Goal: Information Seeking & Learning: Learn about a topic

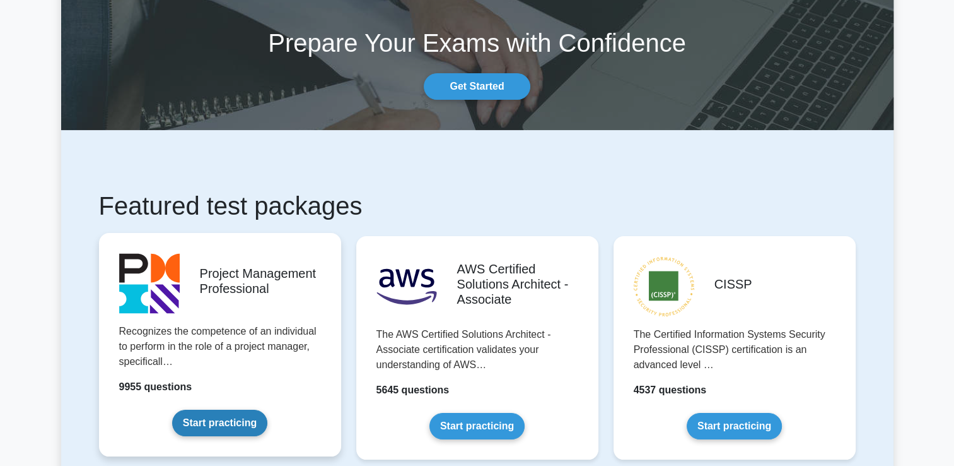
scroll to position [126, 0]
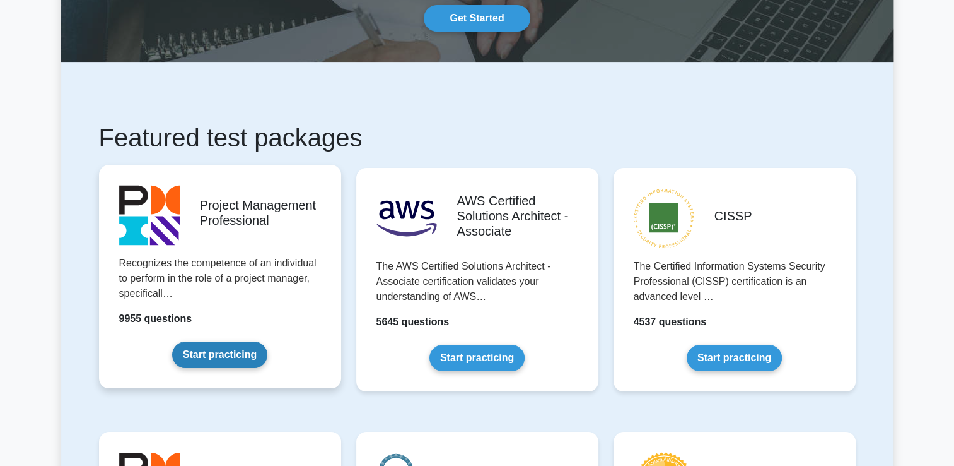
click at [202, 358] on link "Start practicing" at bounding box center [219, 354] width 95 height 26
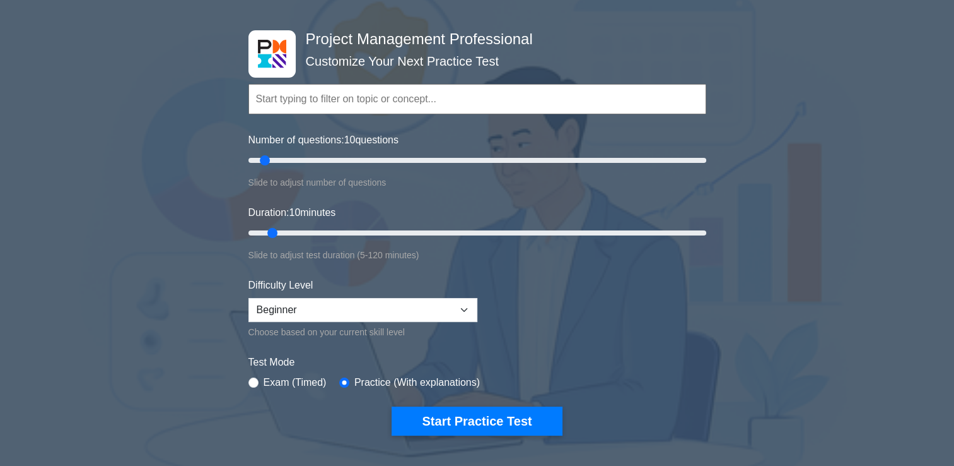
scroll to position [126, 0]
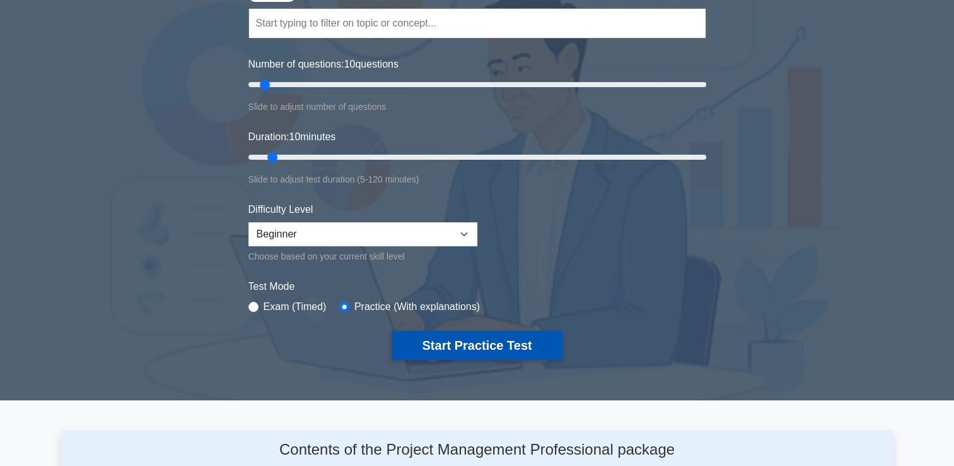
click at [475, 344] on button "Start Practice Test" at bounding box center [477, 345] width 170 height 29
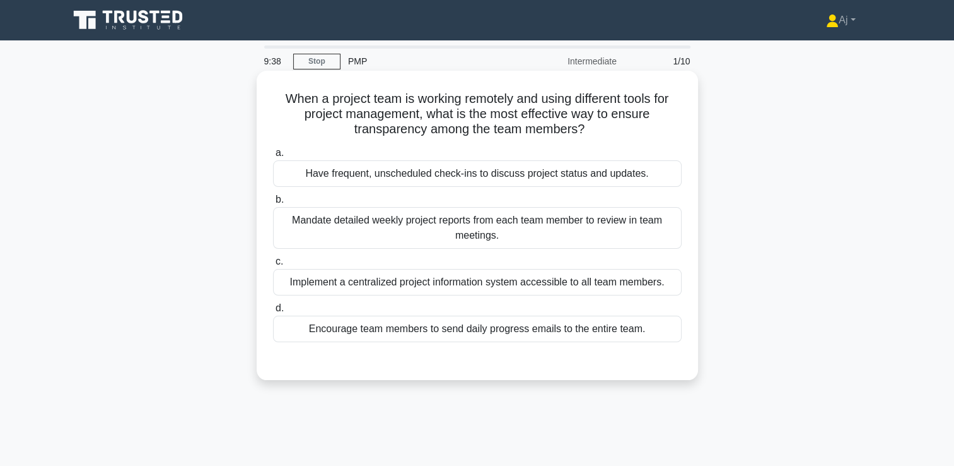
click at [457, 283] on div "Implement a centralized project information system accessible to all team membe…" at bounding box center [477, 282] width 409 height 26
click at [273, 266] on input "c. Implement a centralized project information system accessible to all team me…" at bounding box center [273, 261] width 0 height 8
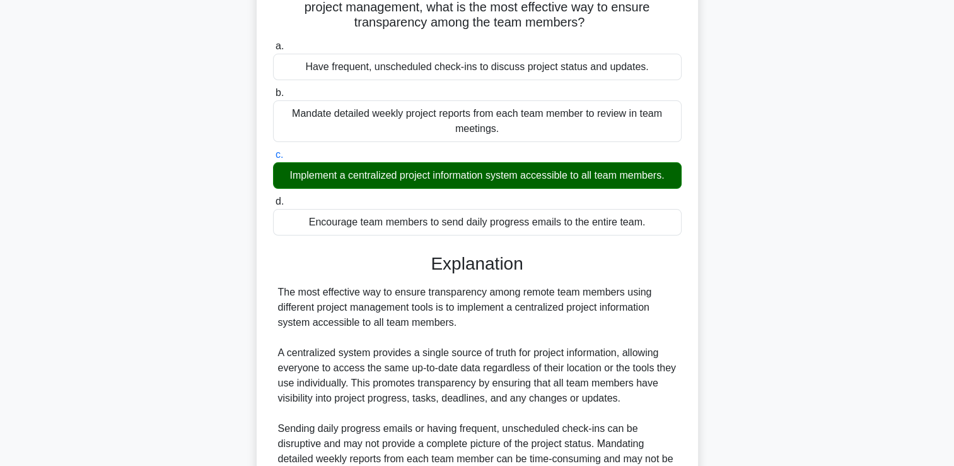
scroll to position [235, 0]
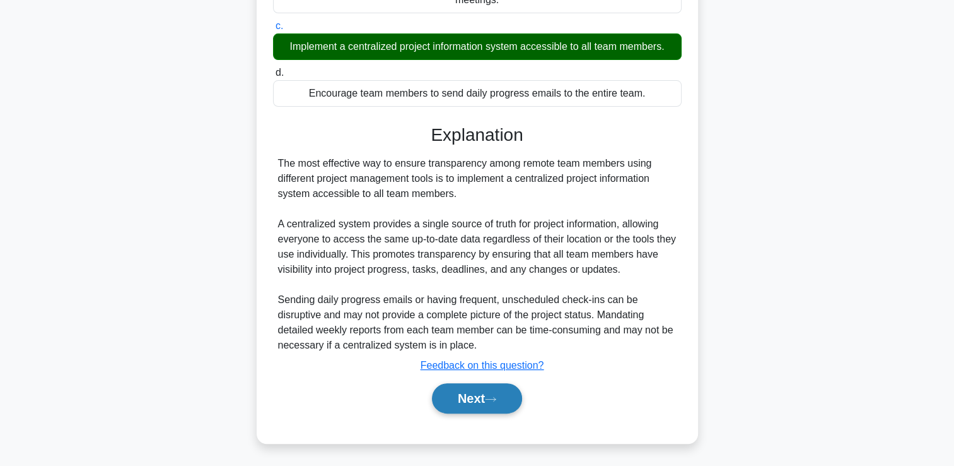
click at [483, 395] on button "Next" at bounding box center [477, 398] width 90 height 30
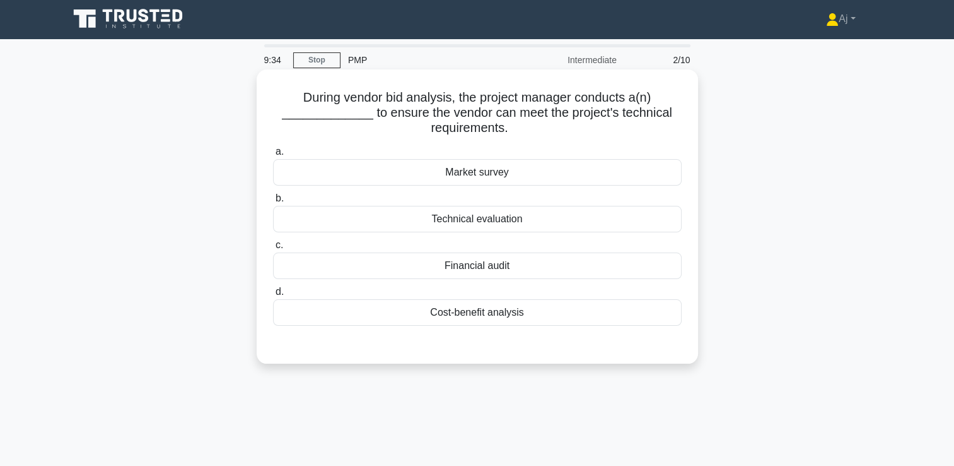
scroll to position [0, 0]
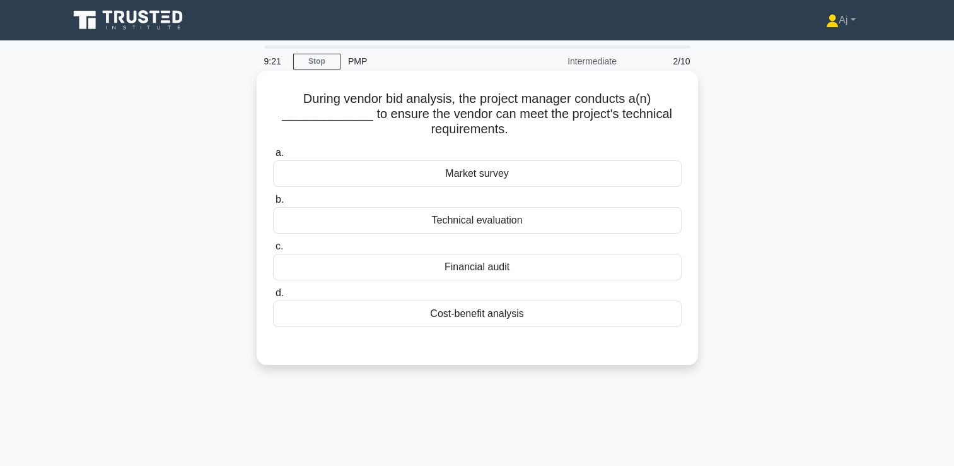
click at [507, 319] on div "Cost-benefit analysis" at bounding box center [477, 313] width 409 height 26
click at [273, 297] on input "d. Cost-benefit analysis" at bounding box center [273, 293] width 0 height 8
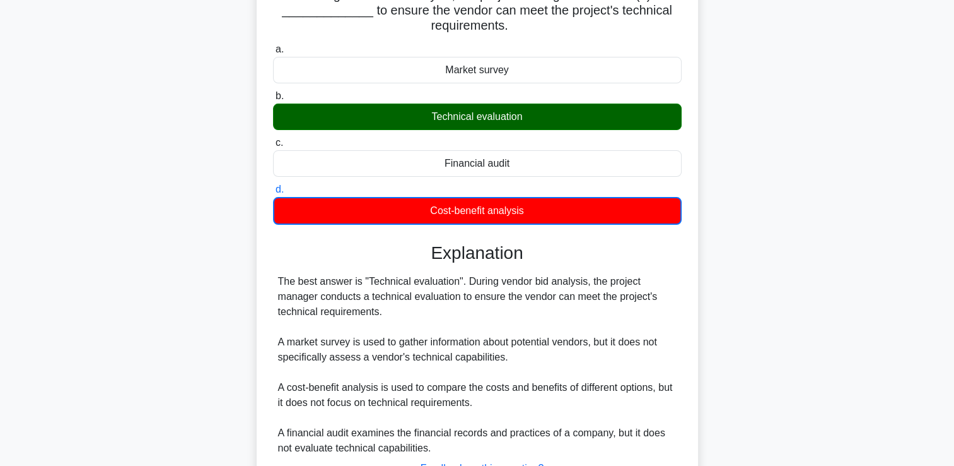
scroll to position [189, 0]
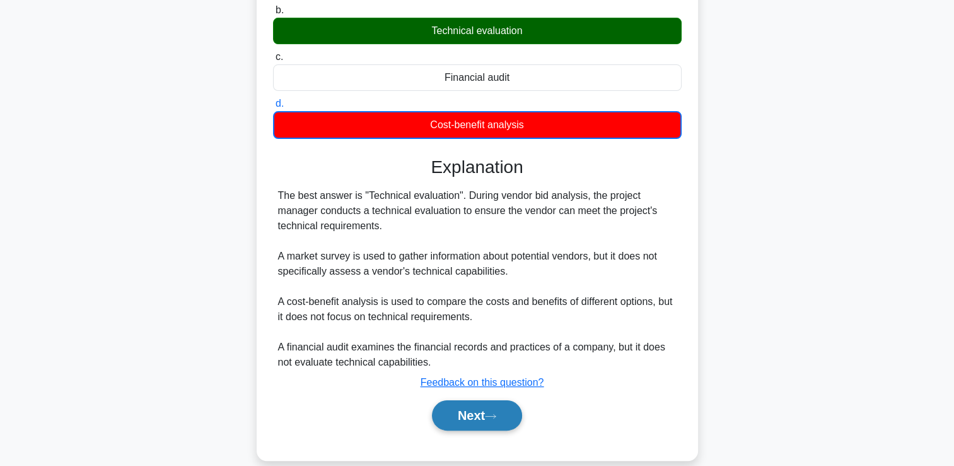
click at [487, 411] on button "Next" at bounding box center [477, 415] width 90 height 30
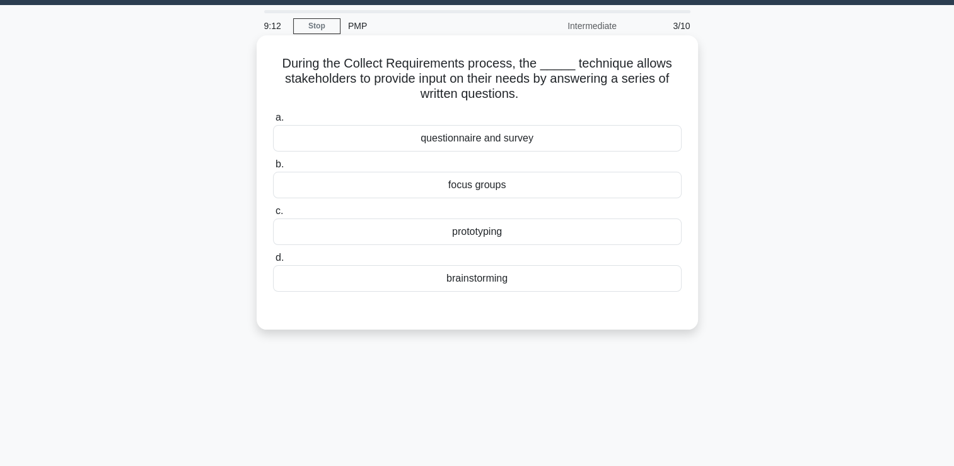
scroll to position [0, 0]
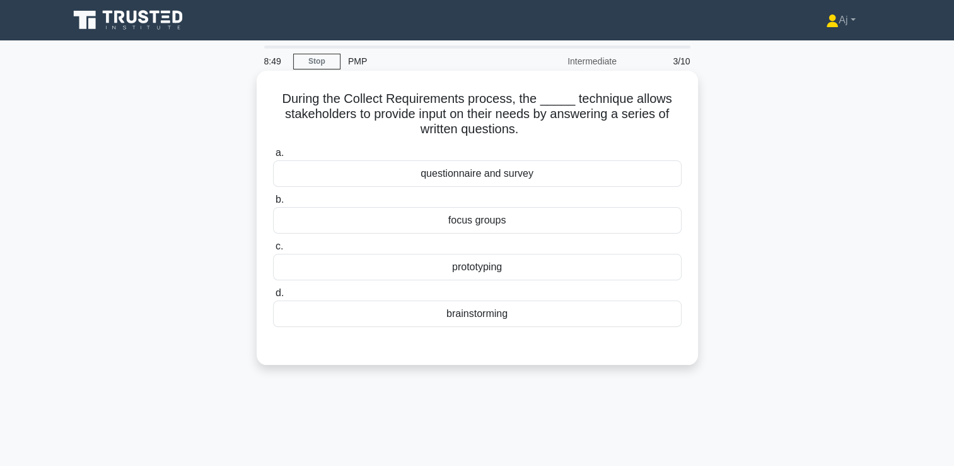
click at [529, 173] on div "questionnaire and survey" at bounding box center [477, 173] width 409 height 26
click at [273, 157] on input "a. questionnaire and survey" at bounding box center [273, 153] width 0 height 8
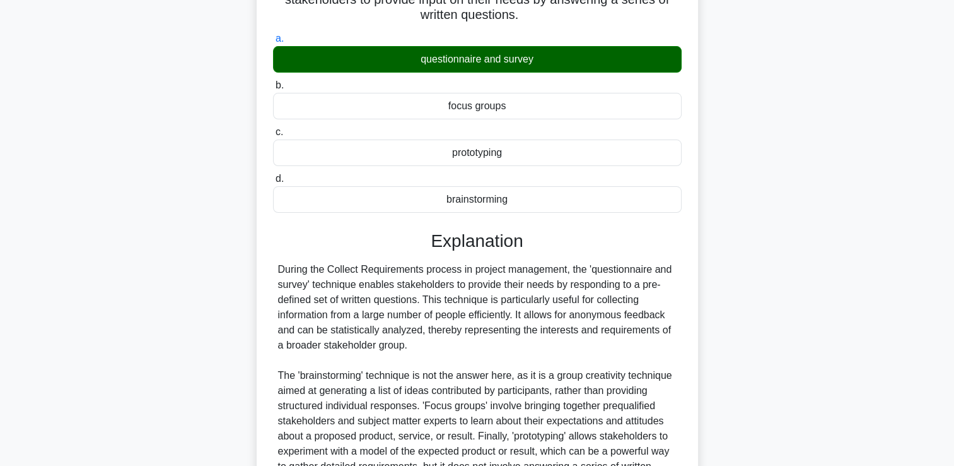
scroll to position [250, 0]
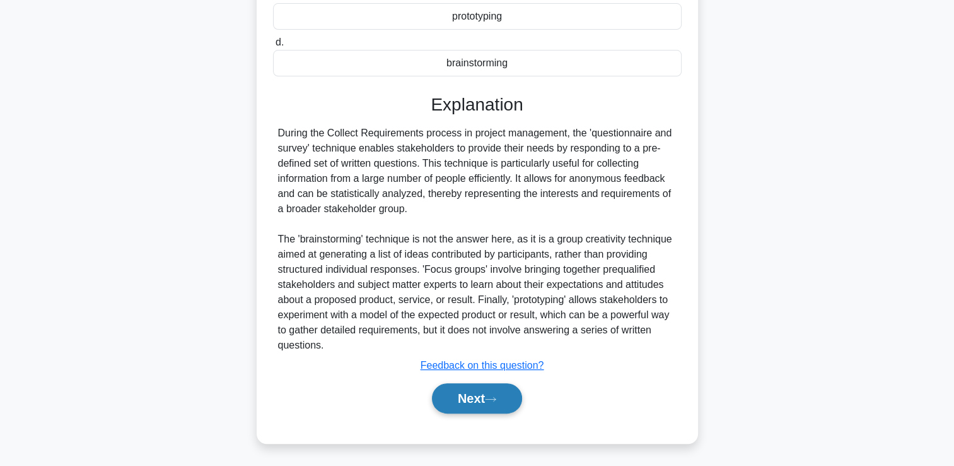
click at [490, 400] on button "Next" at bounding box center [477, 398] width 90 height 30
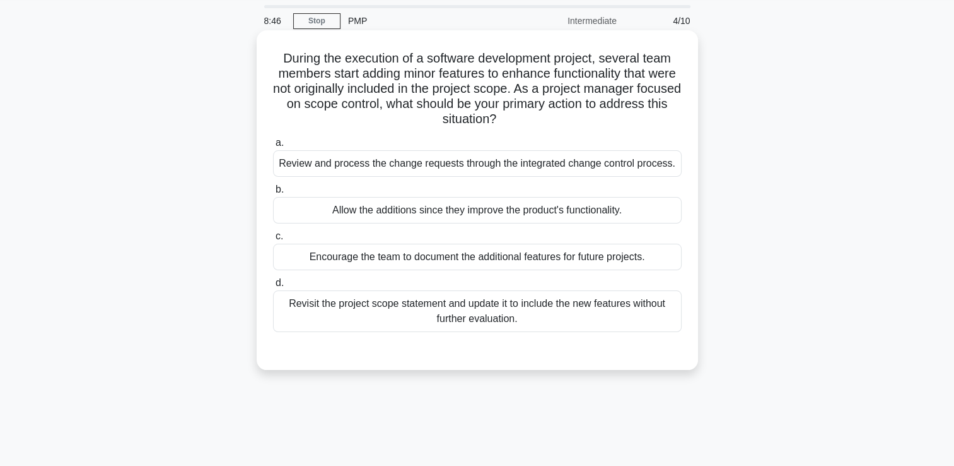
scroll to position [0, 0]
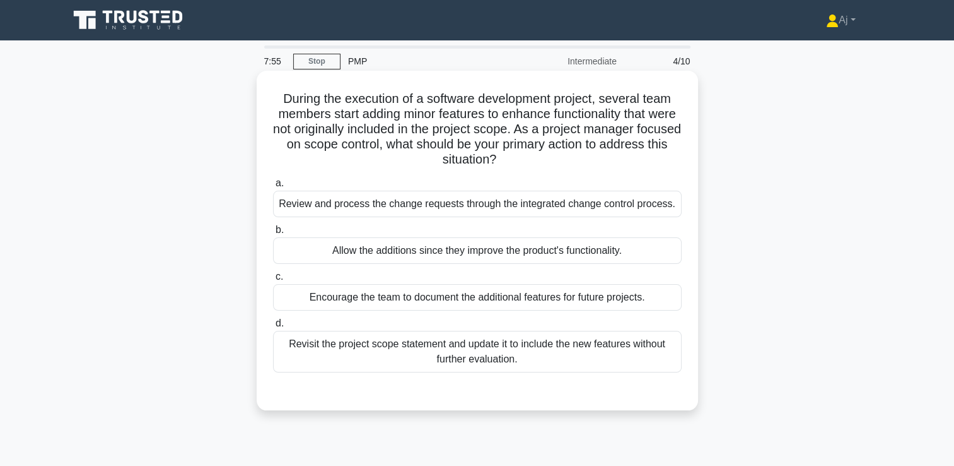
click at [357, 208] on div "Review and process the change requests through the integrated change control pr…" at bounding box center [477, 204] width 409 height 26
click at [273, 187] on input "a. Review and process the change requests through the integrated change control…" at bounding box center [273, 183] width 0 height 8
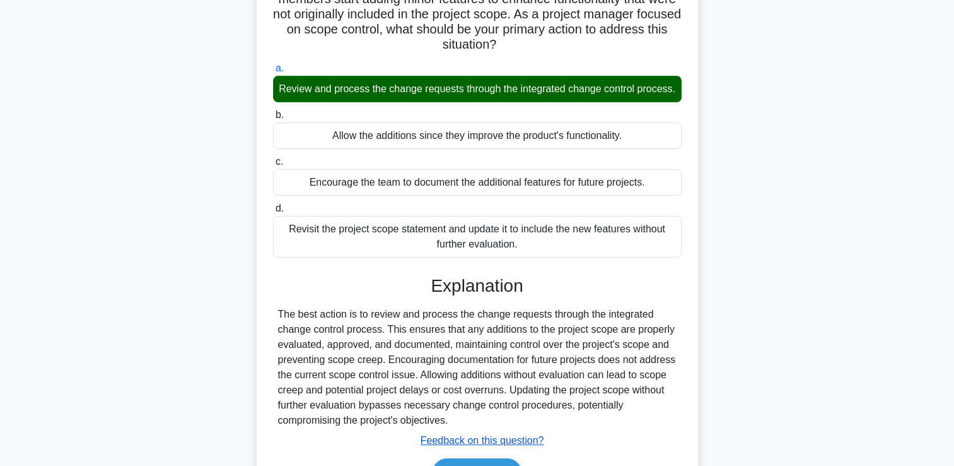
scroll to position [216, 0]
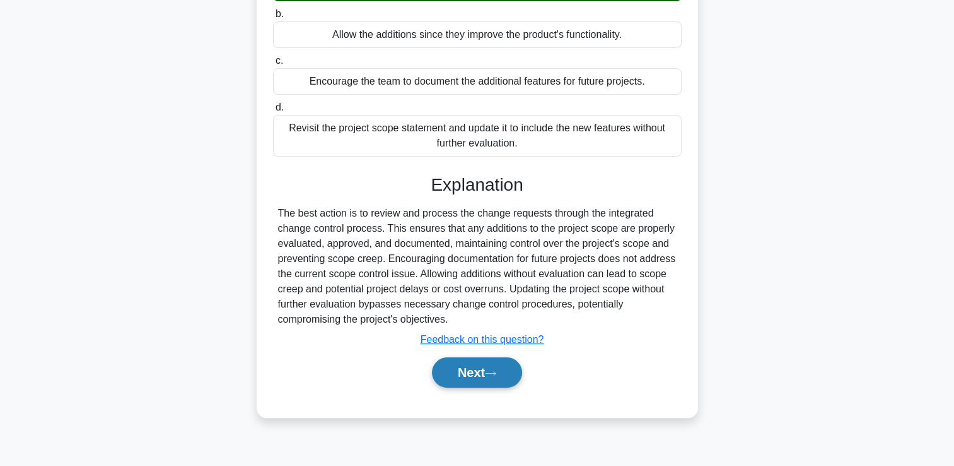
click at [490, 380] on button "Next" at bounding box center [477, 372] width 90 height 30
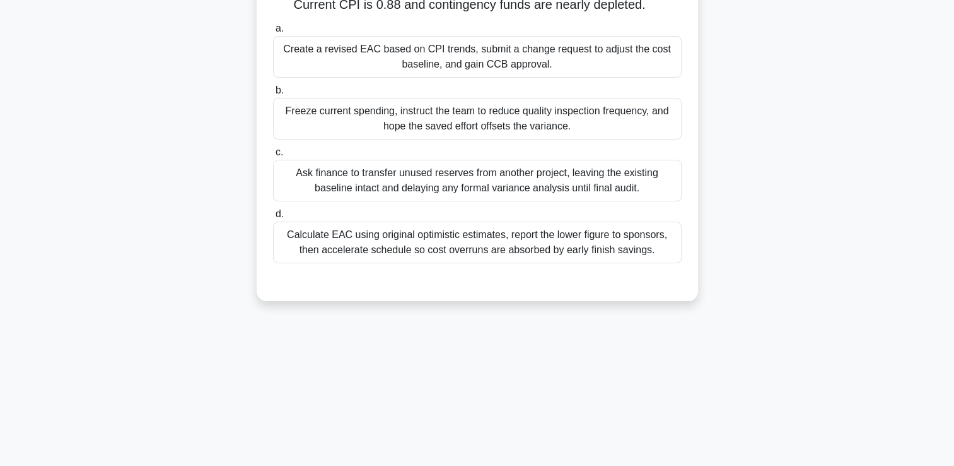
scroll to position [26, 0]
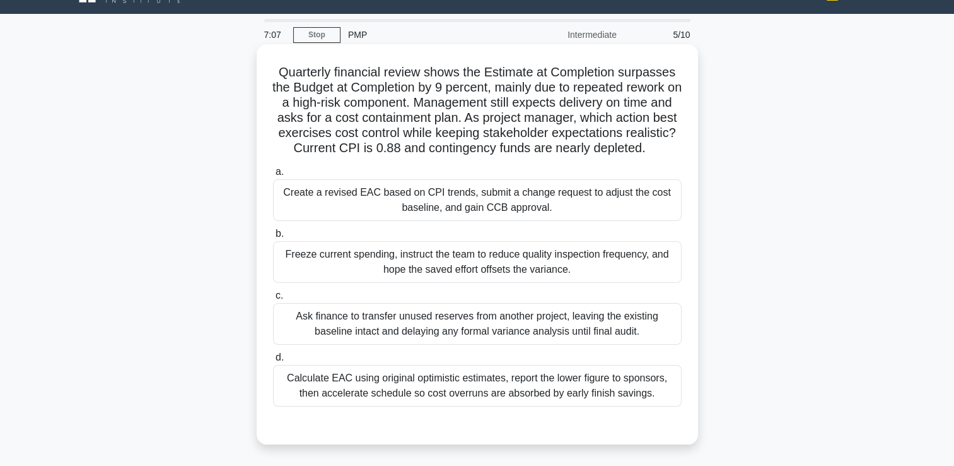
click at [363, 332] on div "Ask finance to transfer unused reserves from another project, leaving the exist…" at bounding box center [477, 324] width 409 height 42
click at [273, 300] on input "c. Ask finance to transfer unused reserves from another project, leaving the ex…" at bounding box center [273, 295] width 0 height 8
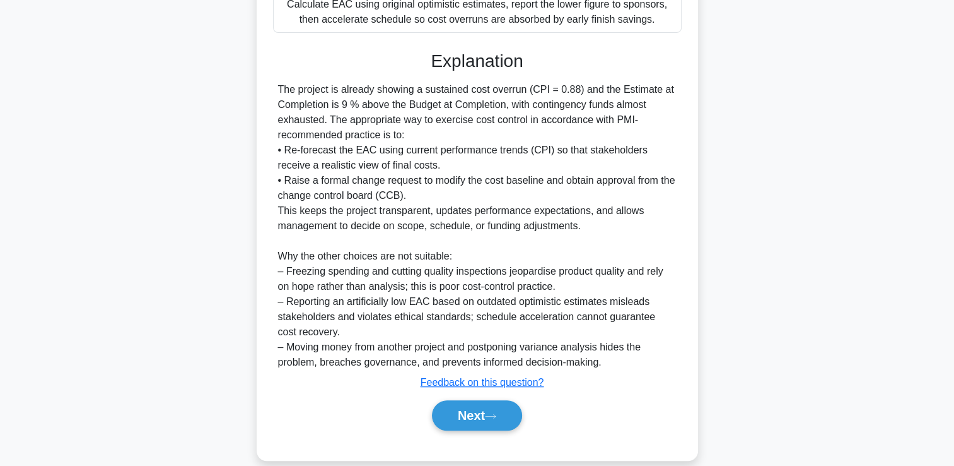
scroll to position [433, 0]
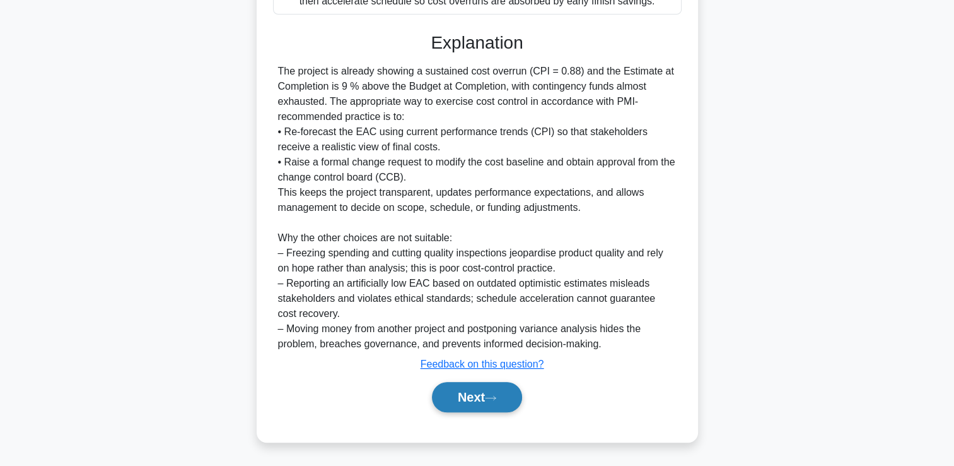
click at [483, 396] on button "Next" at bounding box center [477, 397] width 90 height 30
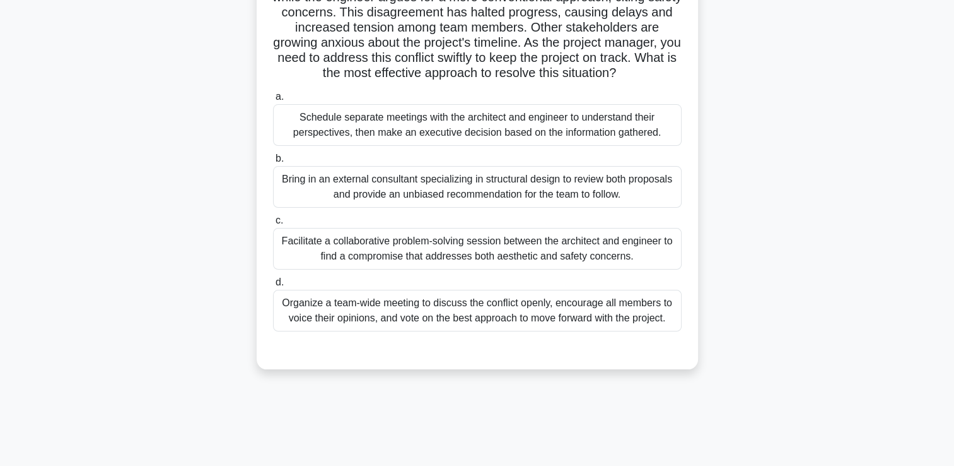
scroll to position [153, 0]
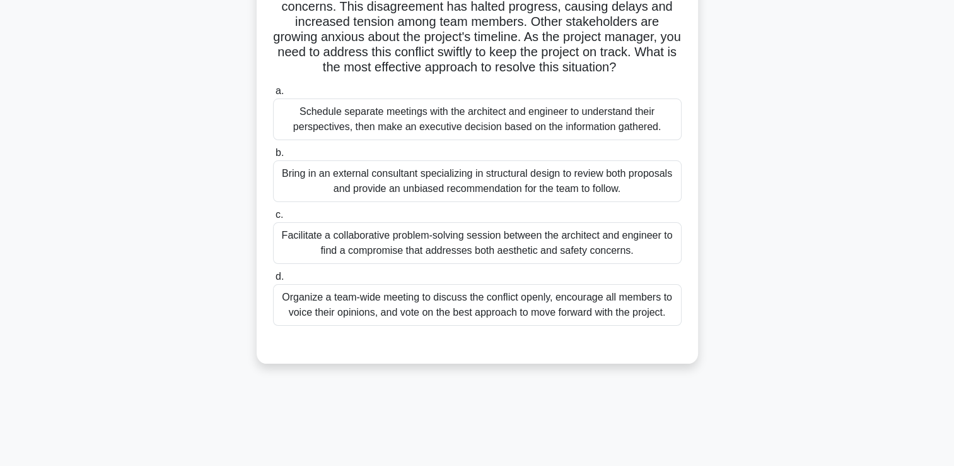
click at [341, 256] on div "Facilitate a collaborative problem-solving session between the architect and en…" at bounding box center [477, 243] width 409 height 42
click at [273, 219] on input "c. Facilitate a collaborative problem-solving session between the architect and…" at bounding box center [273, 215] width 0 height 8
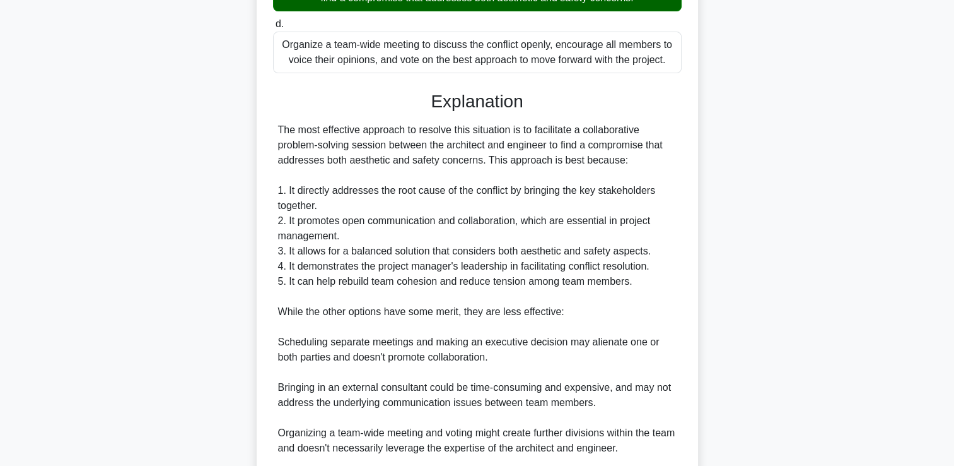
scroll to position [553, 0]
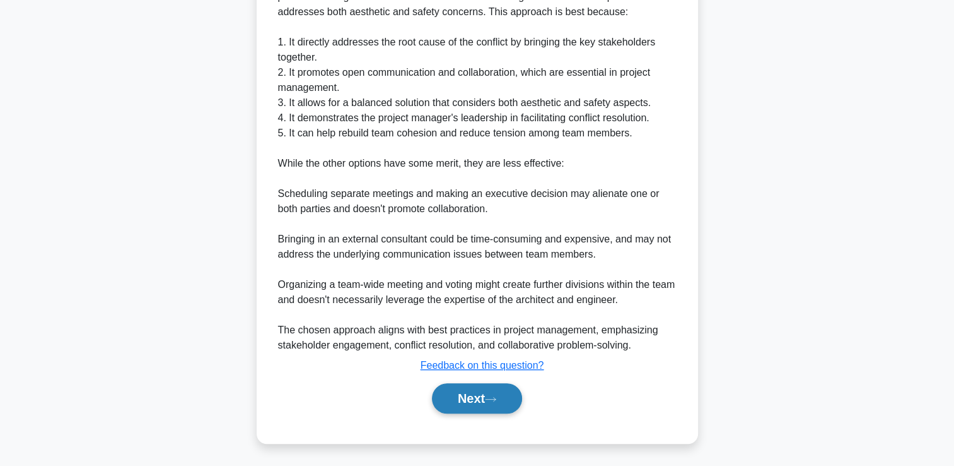
click at [487, 397] on button "Next" at bounding box center [477, 398] width 90 height 30
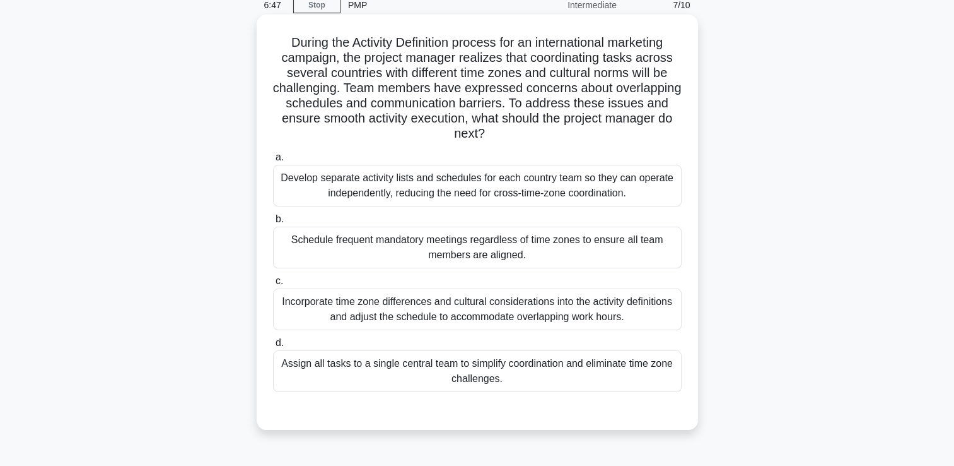
scroll to position [26, 0]
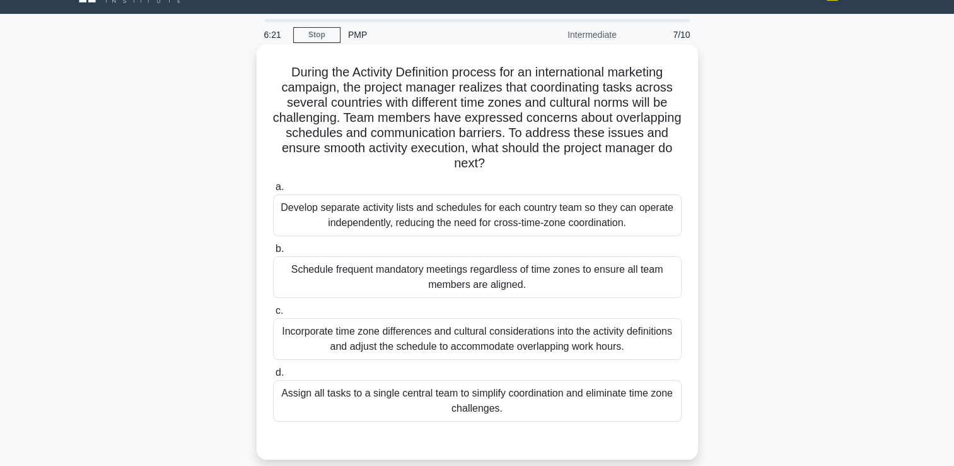
click at [371, 346] on div "Incorporate time zone differences and cultural considerations into the activity…" at bounding box center [477, 339] width 409 height 42
click at [273, 315] on input "c. Incorporate time zone differences and cultural considerations into the activ…" at bounding box center [273, 311] width 0 height 8
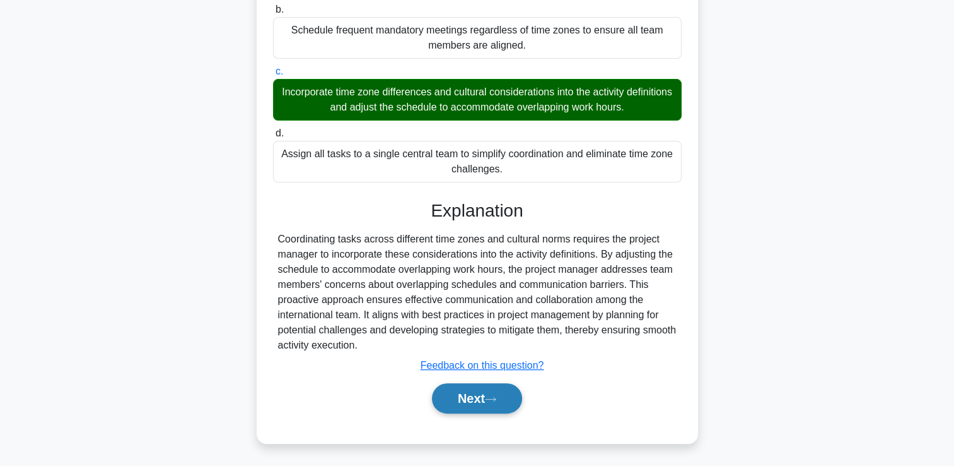
click at [465, 400] on button "Next" at bounding box center [477, 398] width 90 height 30
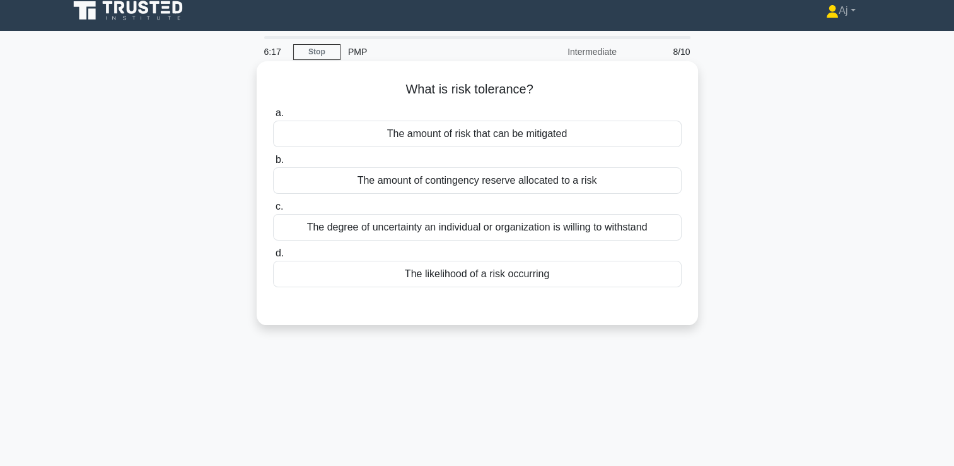
scroll to position [0, 0]
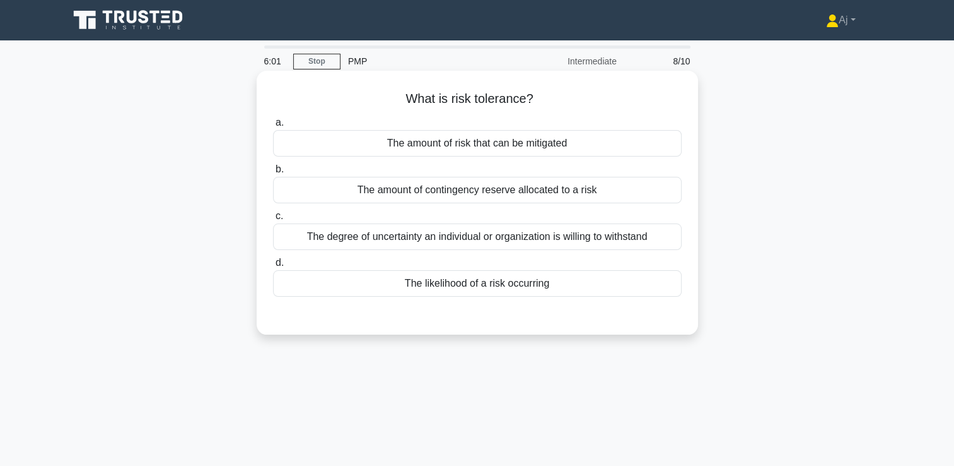
click at [568, 147] on div "The amount of risk that can be mitigated" at bounding box center [477, 143] width 409 height 26
click at [273, 127] on input "a. The amount of risk that can be mitigated" at bounding box center [273, 123] width 0 height 8
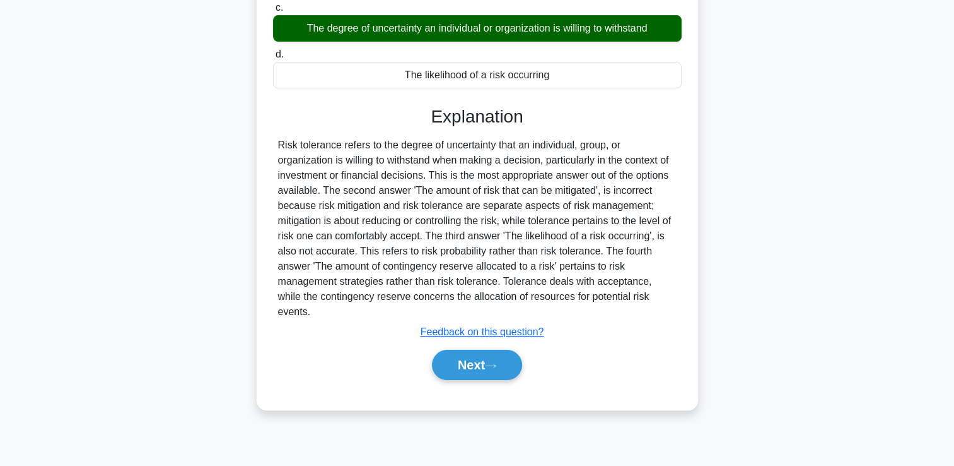
scroll to position [216, 0]
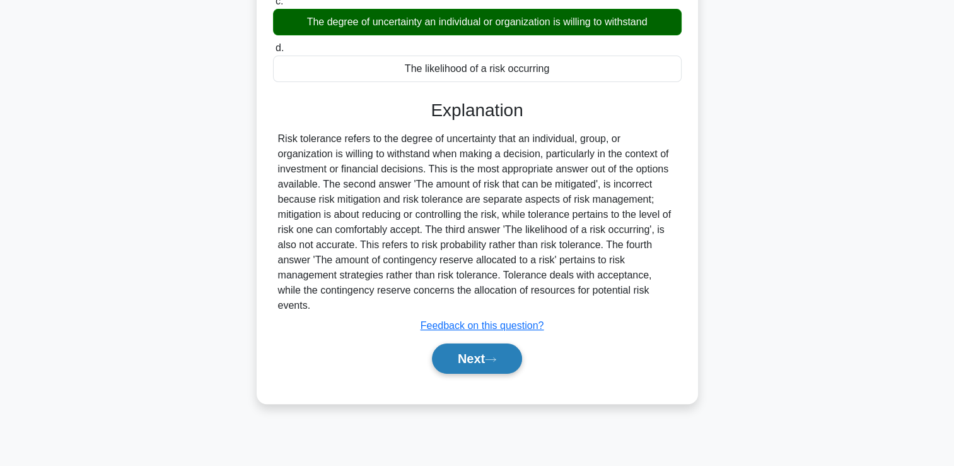
click at [474, 343] on button "Next" at bounding box center [477, 358] width 90 height 30
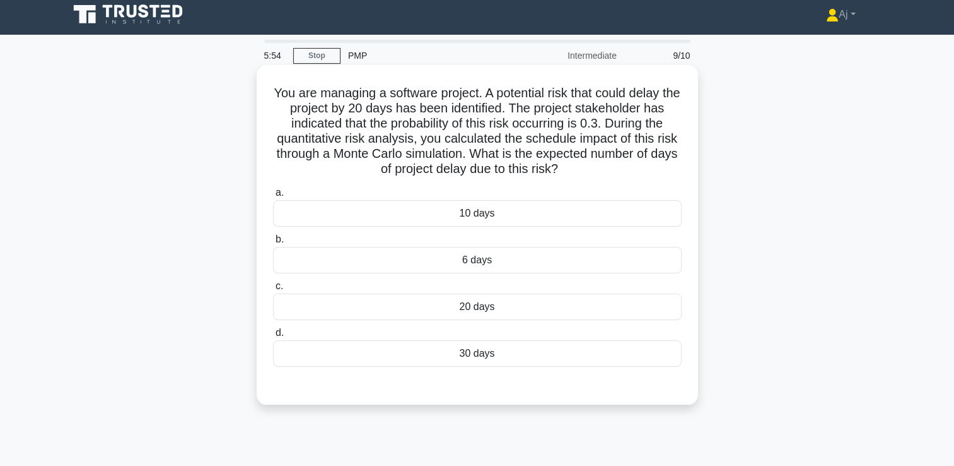
scroll to position [0, 0]
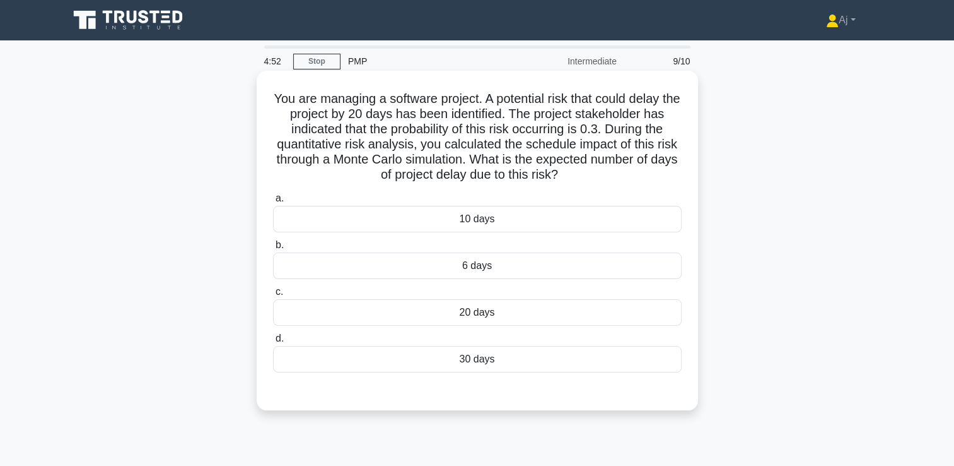
click at [452, 279] on div "a. 10 days b. 6 days c. d." at bounding box center [478, 281] width 424 height 187
click at [465, 268] on div "6 days" at bounding box center [477, 265] width 409 height 26
click at [273, 249] on input "b. 6 days" at bounding box center [273, 245] width 0 height 8
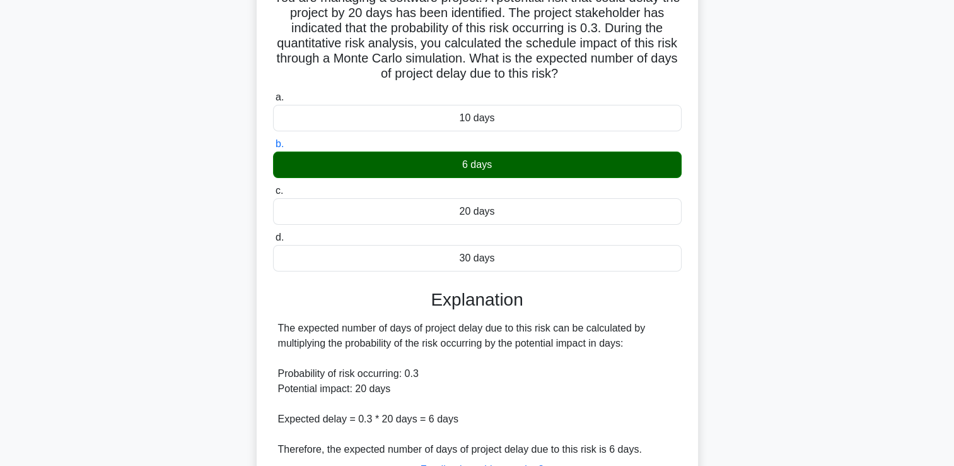
scroll to position [216, 0]
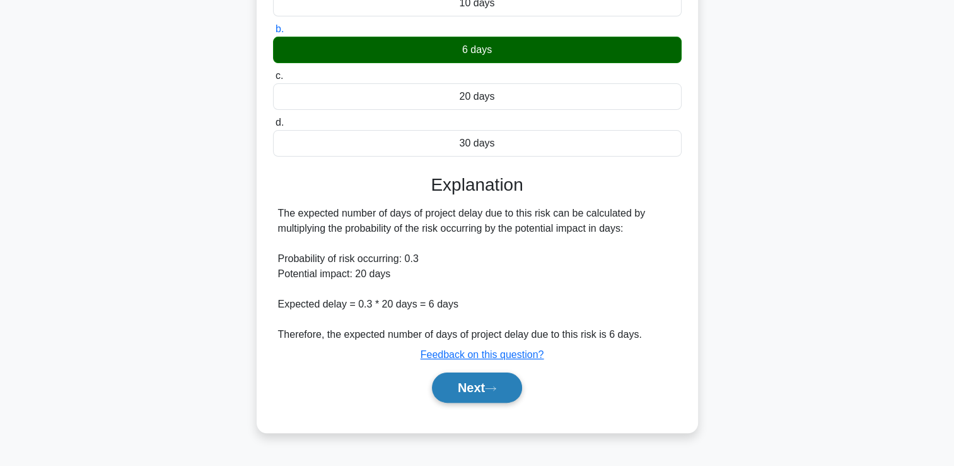
click at [491, 387] on icon at bounding box center [491, 388] width 10 height 4
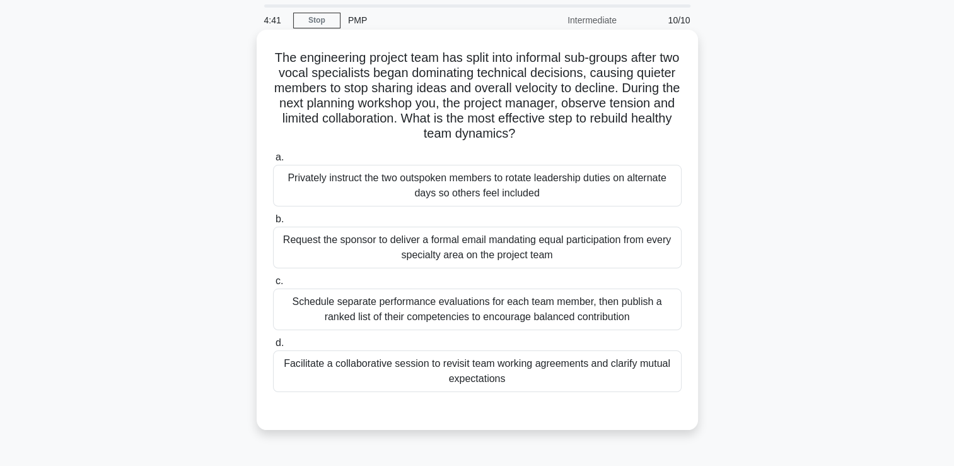
scroll to position [63, 0]
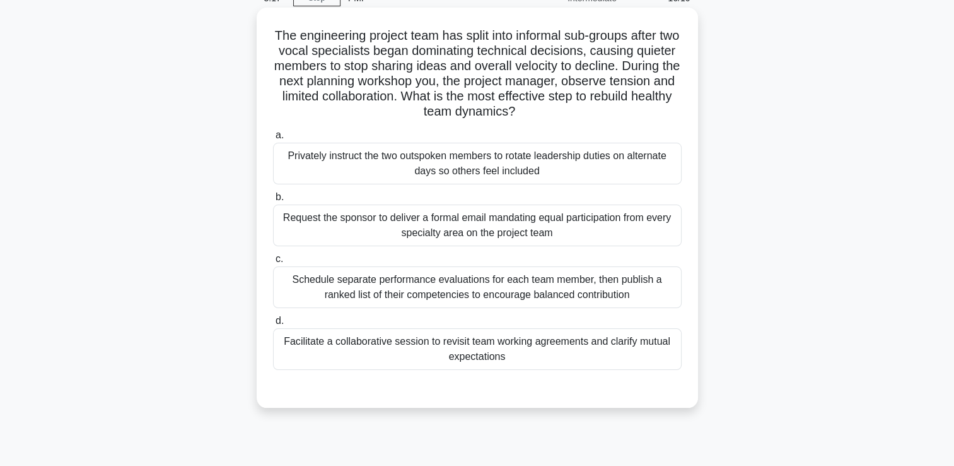
click at [448, 293] on div "Schedule separate performance evaluations for each team member, then publish a …" at bounding box center [477, 287] width 409 height 42
click at [273, 263] on input "c. Schedule separate performance evaluations for each team member, then publish…" at bounding box center [273, 259] width 0 height 8
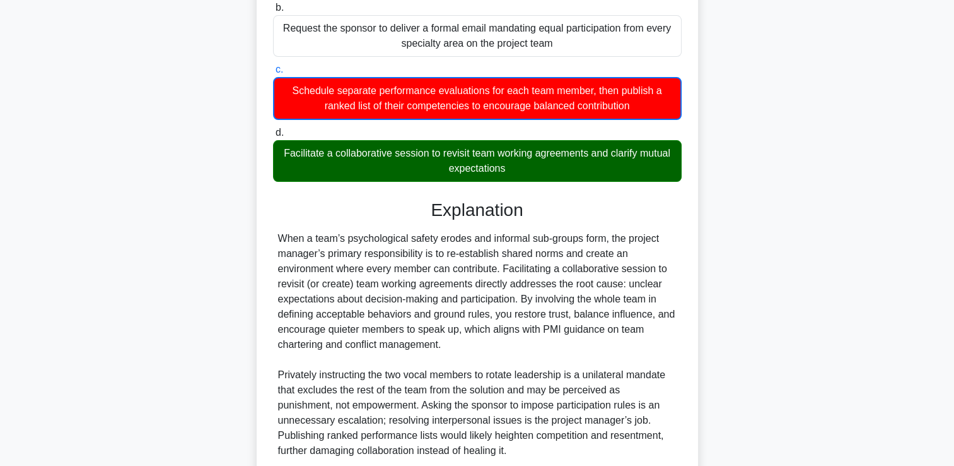
scroll to position [358, 0]
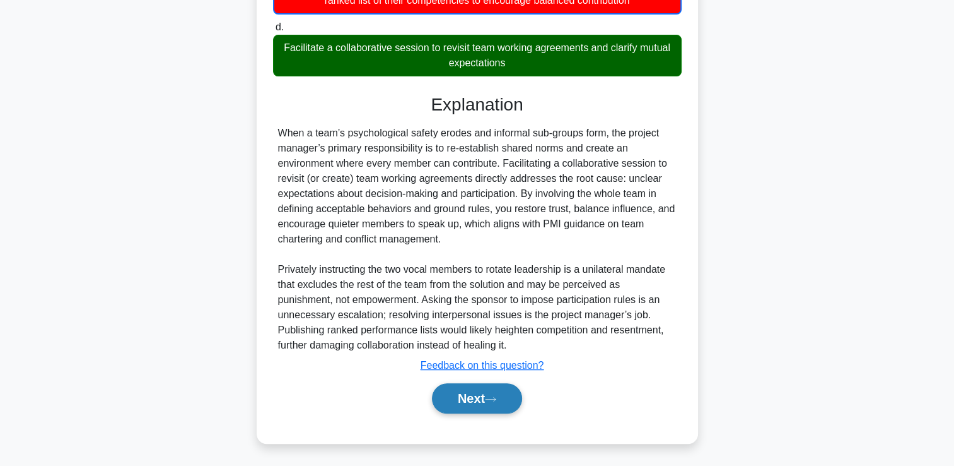
click at [495, 397] on icon at bounding box center [490, 399] width 11 height 7
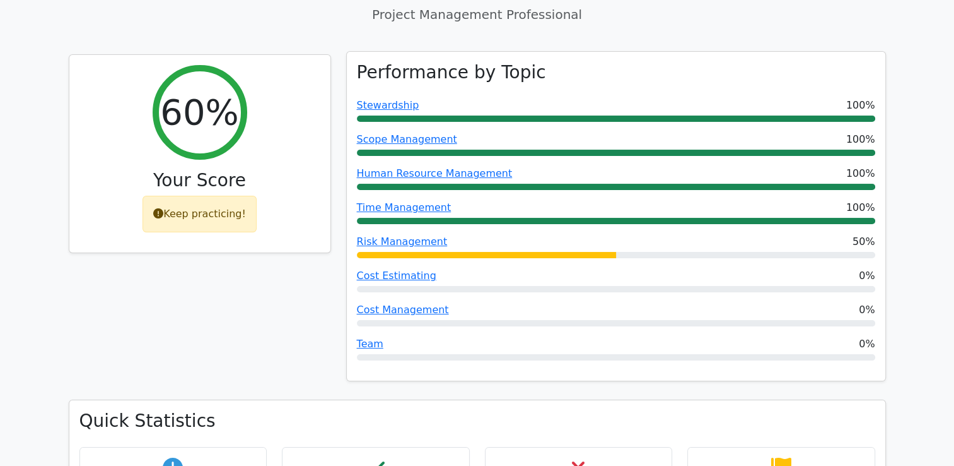
scroll to position [126, 0]
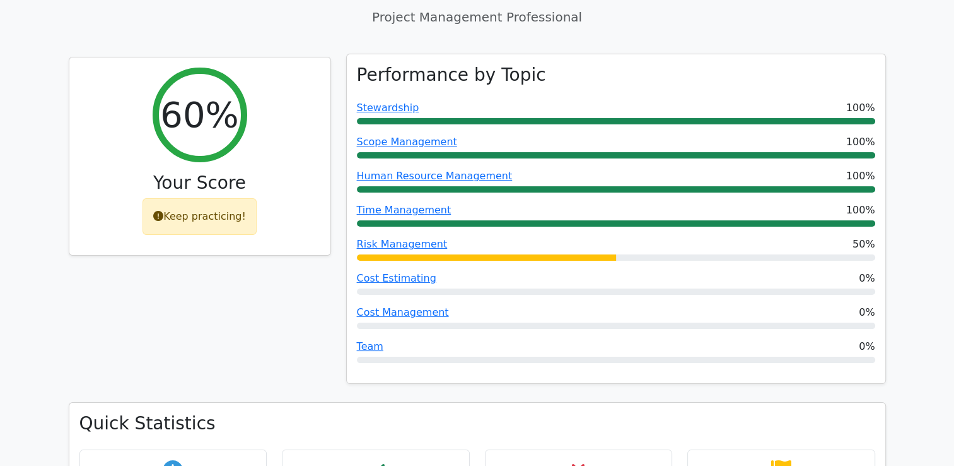
click at [490, 341] on div "Team 0%" at bounding box center [616, 346] width 519 height 15
drag, startPoint x: 490, startPoint y: 341, endPoint x: 507, endPoint y: 344, distance: 17.9
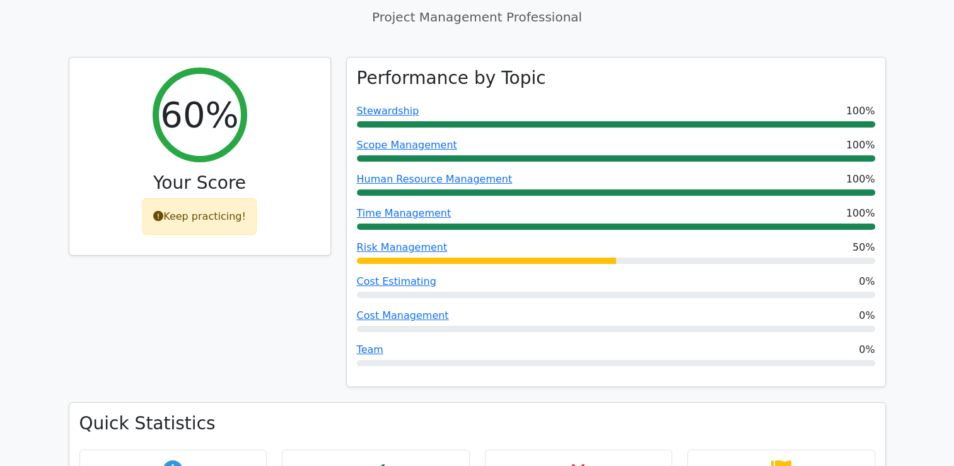
drag, startPoint x: 507, startPoint y: 344, endPoint x: 199, endPoint y: 336, distance: 308.6
click at [199, 336] on div "60% Your Score Keep practicing!" at bounding box center [200, 230] width 278 height 346
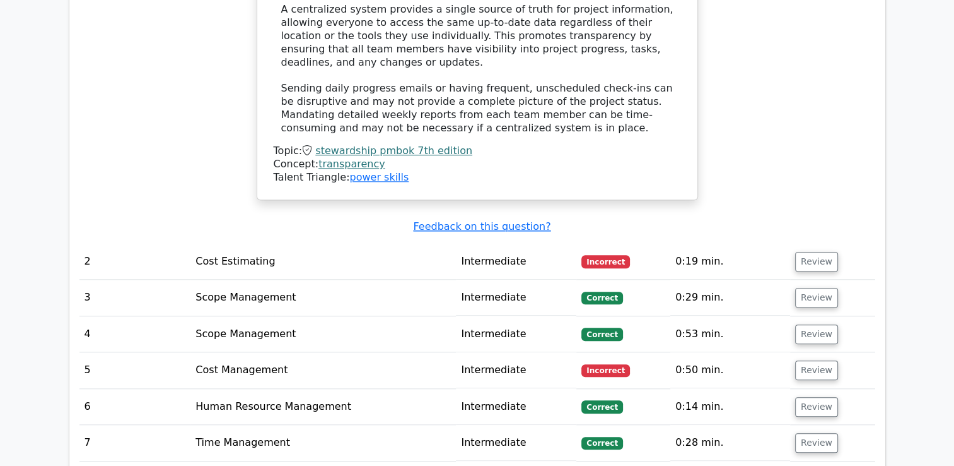
scroll to position [1388, 0]
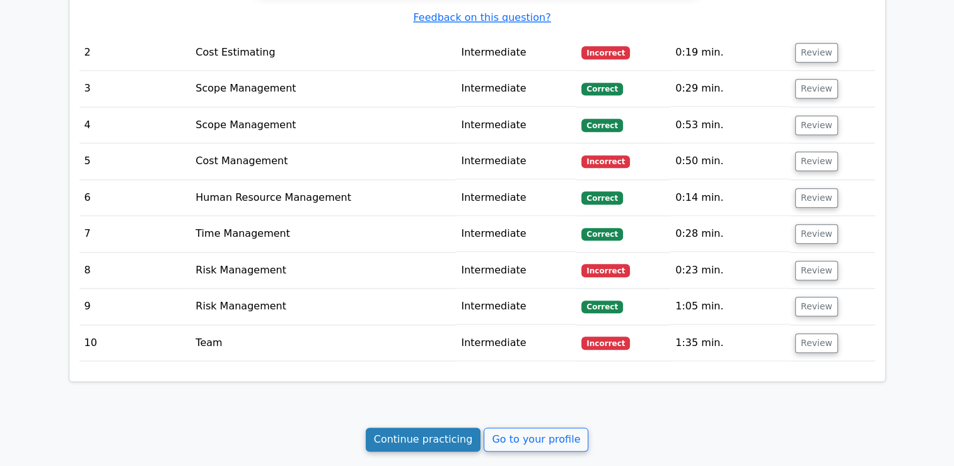
click at [437, 427] on link "Continue practicing" at bounding box center [423, 439] width 115 height 24
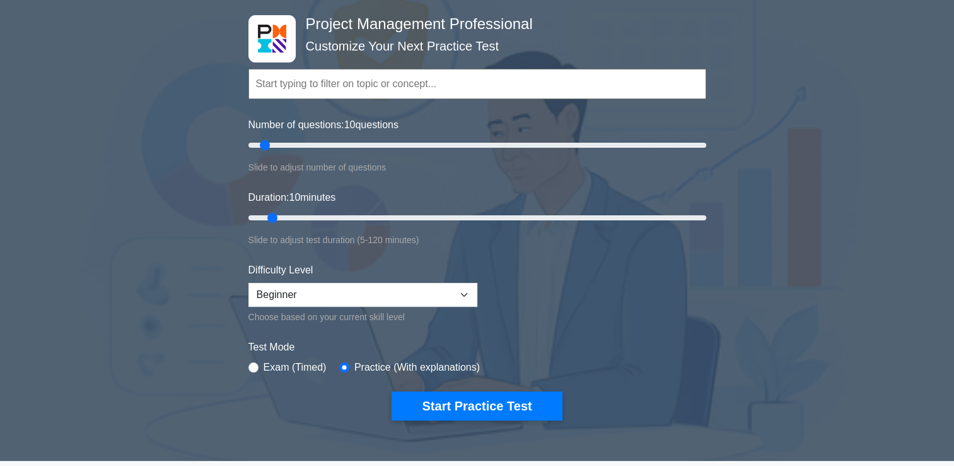
scroll to position [189, 0]
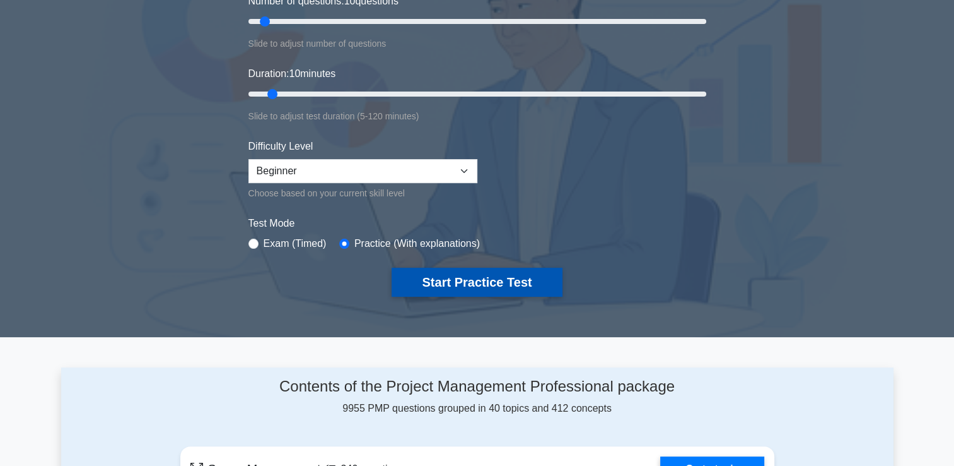
click at [503, 279] on button "Start Practice Test" at bounding box center [477, 281] width 170 height 29
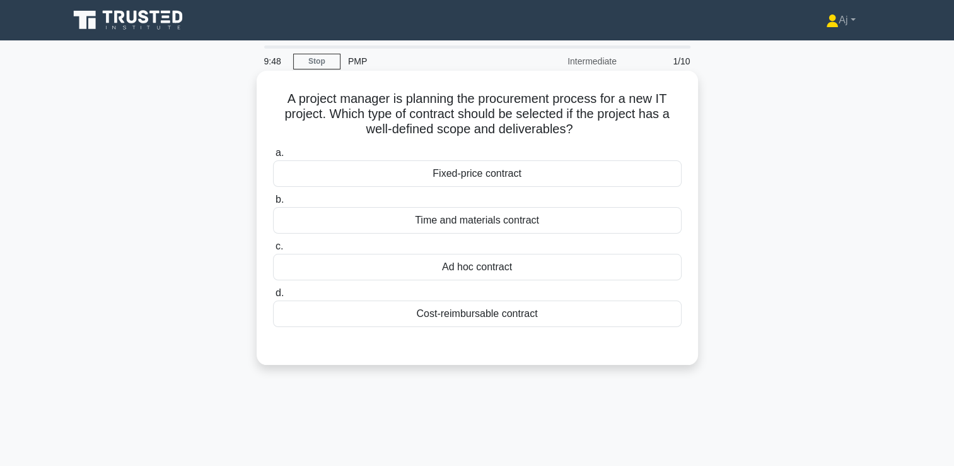
click at [442, 221] on div "Time and materials contract" at bounding box center [477, 220] width 409 height 26
click at [273, 204] on input "b. Time and materials contract" at bounding box center [273, 200] width 0 height 8
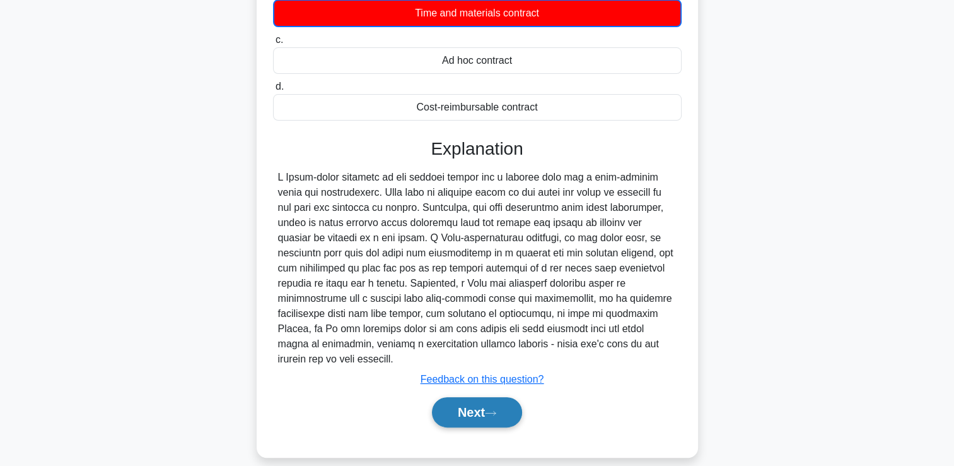
scroll to position [216, 0]
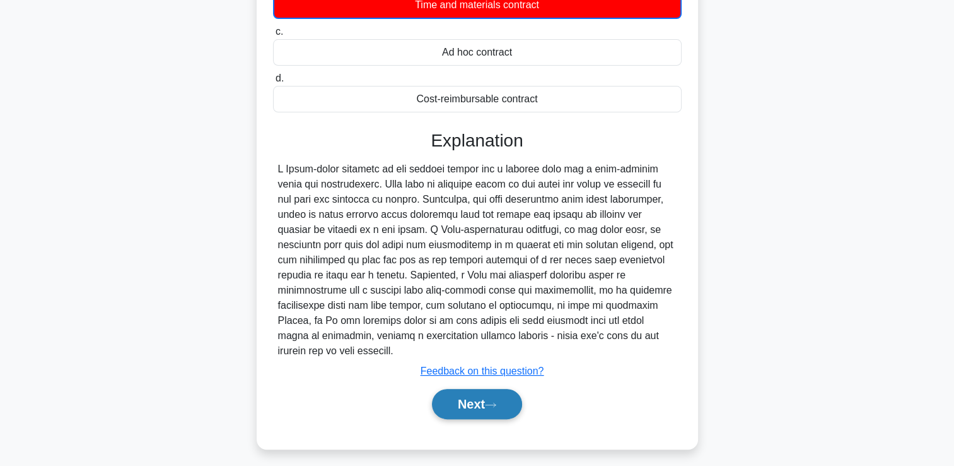
click at [483, 389] on button "Next" at bounding box center [477, 404] width 90 height 30
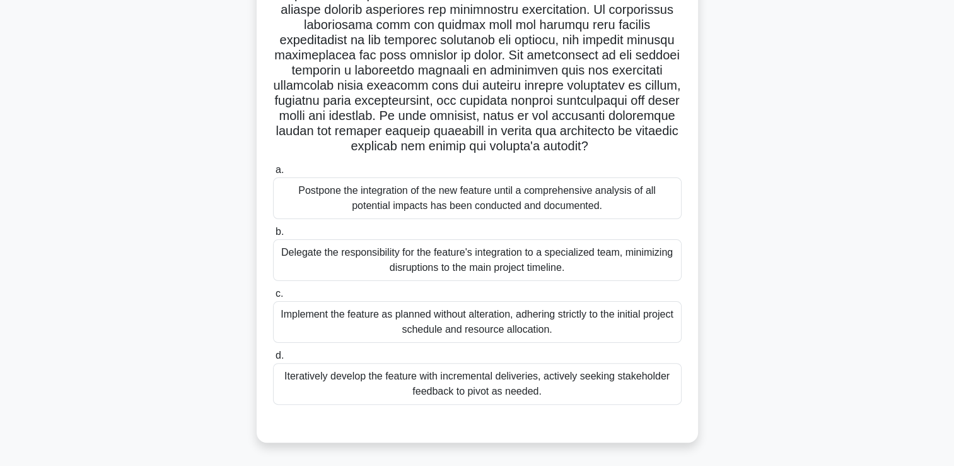
scroll to position [255, 0]
click at [449, 387] on div "Iteratively develop the feature with incremental deliveries, actively seeking s…" at bounding box center [477, 384] width 409 height 42
click at [273, 360] on input "d. Iteratively develop the feature with incremental deliveries, actively seekin…" at bounding box center [273, 355] width 0 height 8
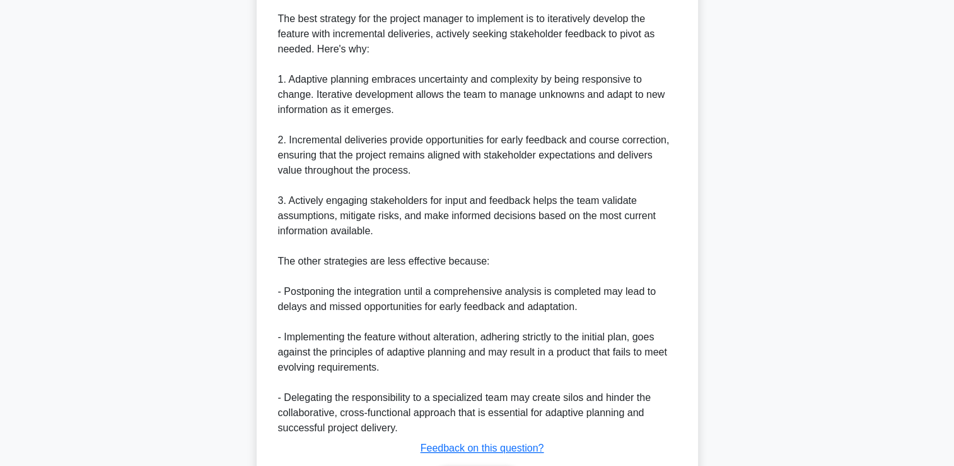
scroll to position [780, 0]
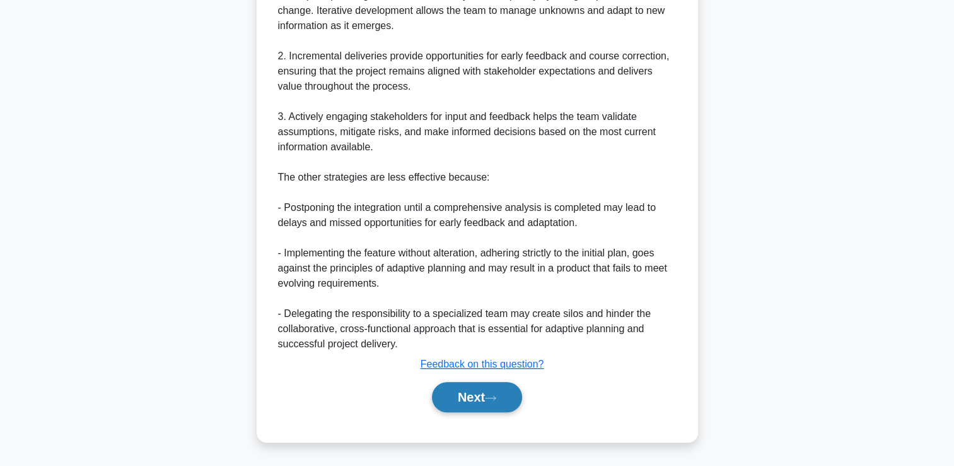
click at [447, 398] on button "Next" at bounding box center [477, 397] width 90 height 30
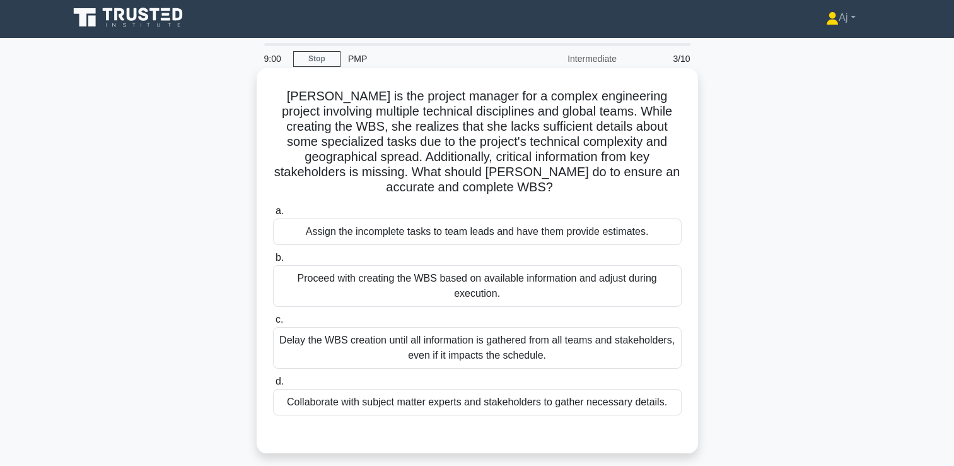
scroll to position [0, 0]
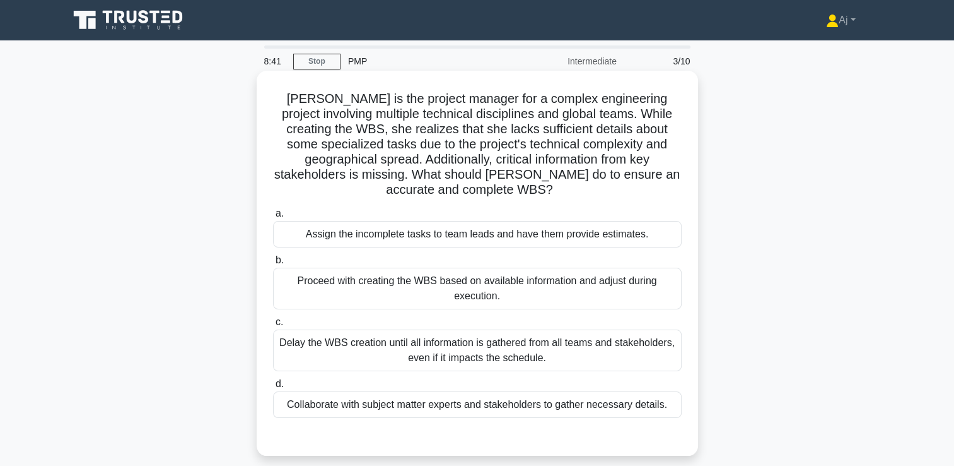
click at [405, 286] on div "Proceed with creating the WBS based on available information and adjust during …" at bounding box center [477, 288] width 409 height 42
click at [273, 264] on input "b. Proceed with creating the WBS based on available information and adjust duri…" at bounding box center [273, 260] width 0 height 8
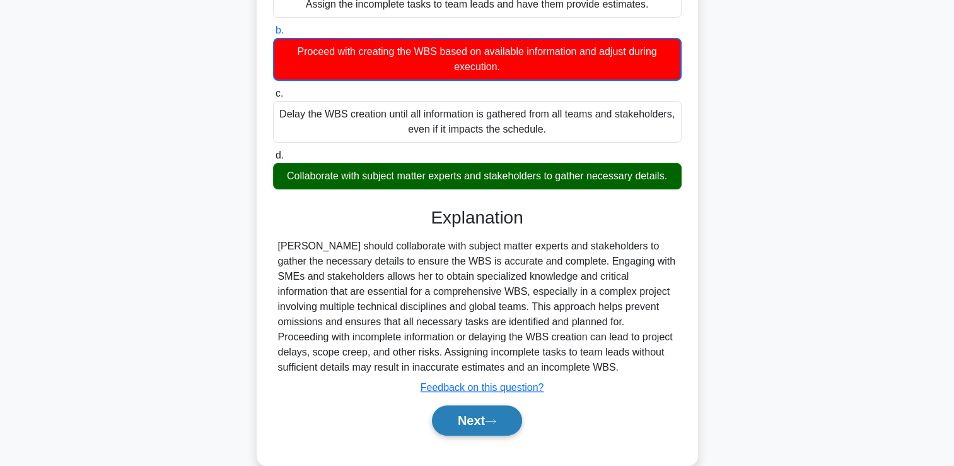
scroll to position [252, 0]
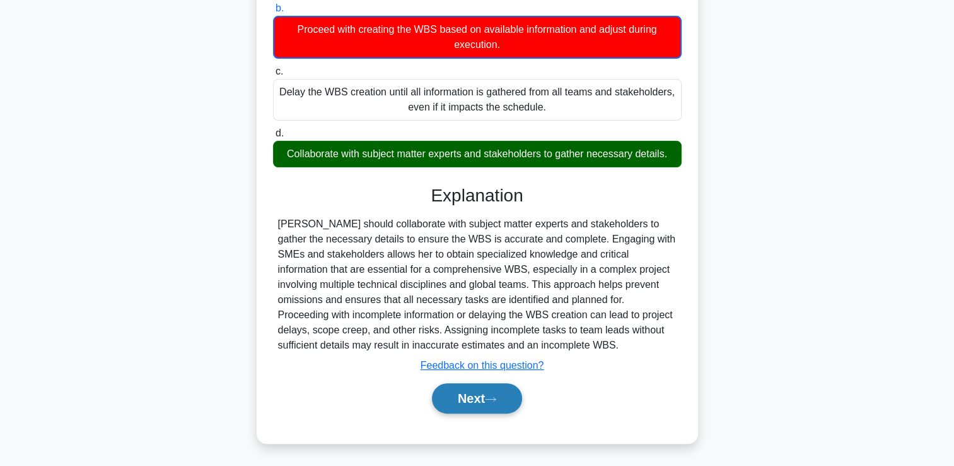
click at [487, 399] on button "Next" at bounding box center [477, 398] width 90 height 30
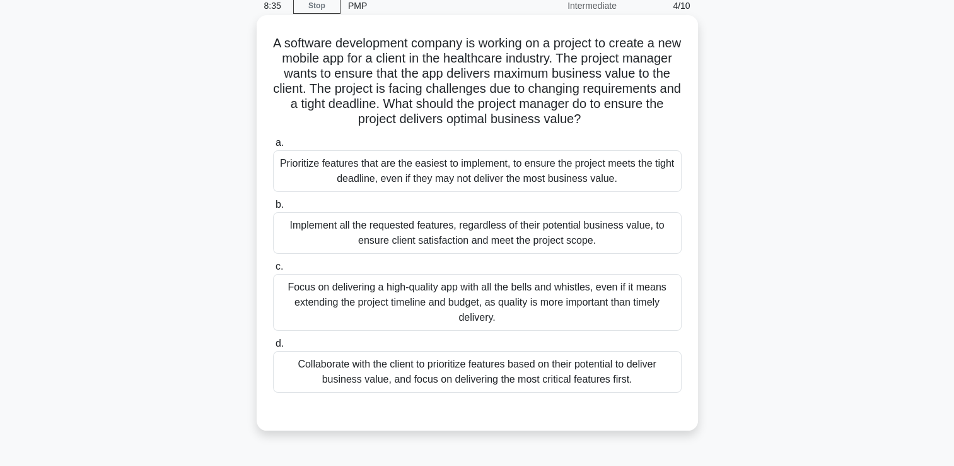
scroll to position [26, 0]
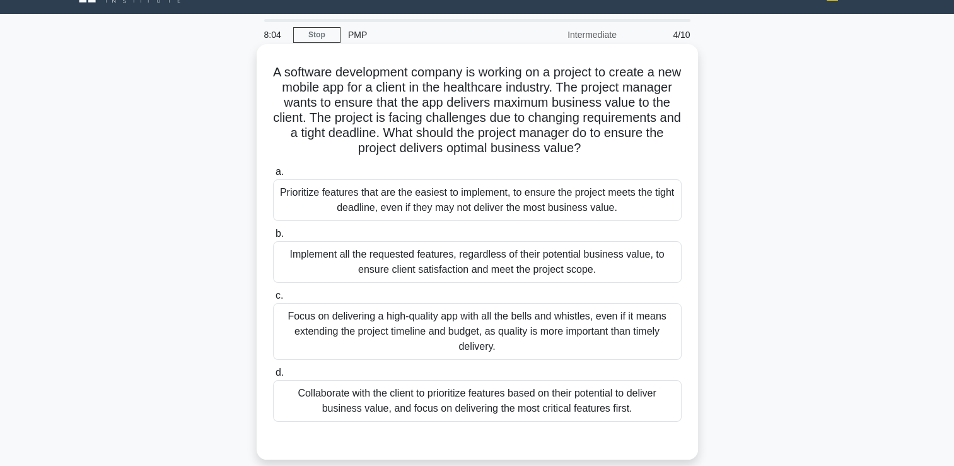
click at [364, 394] on div "Collaborate with the client to prioritize features based on their potential to …" at bounding box center [477, 401] width 409 height 42
click at [273, 377] on input "d. Collaborate with the client to prioritize features based on their potential …" at bounding box center [273, 372] width 0 height 8
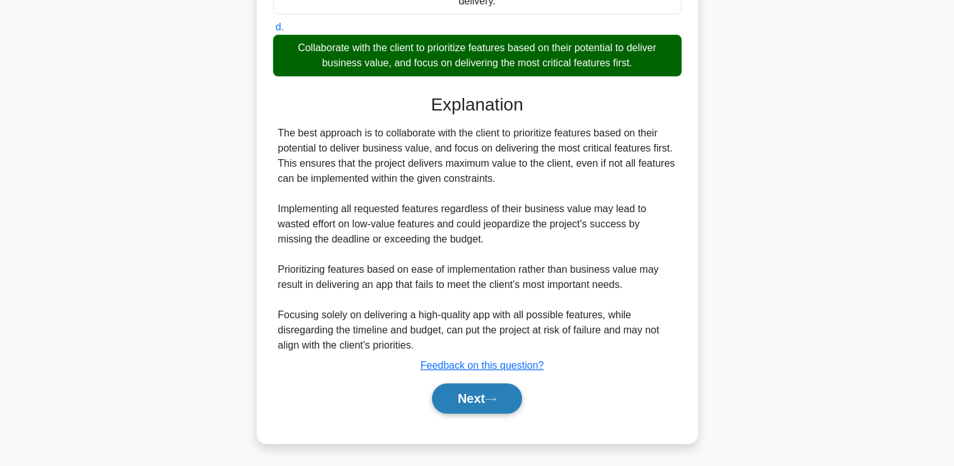
click at [476, 402] on button "Next" at bounding box center [477, 398] width 90 height 30
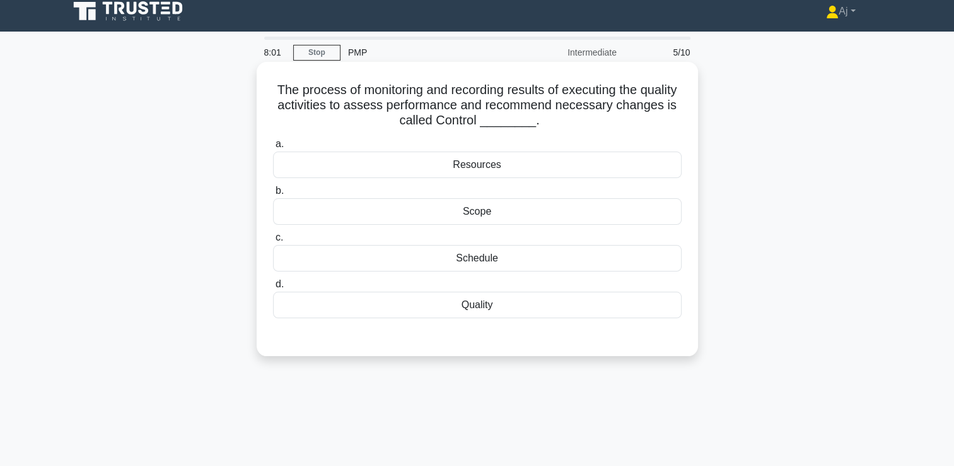
scroll to position [0, 0]
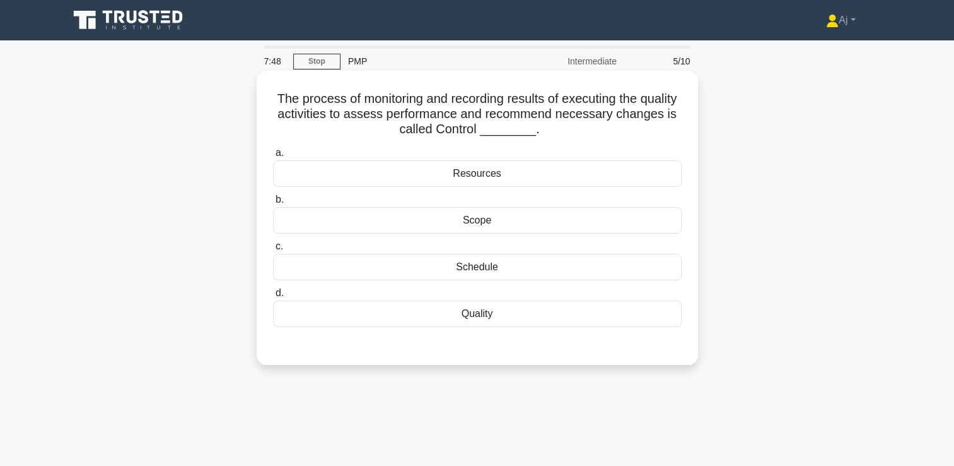
click at [500, 315] on div "Quality" at bounding box center [477, 313] width 409 height 26
click at [273, 297] on input "d. Quality" at bounding box center [273, 293] width 0 height 8
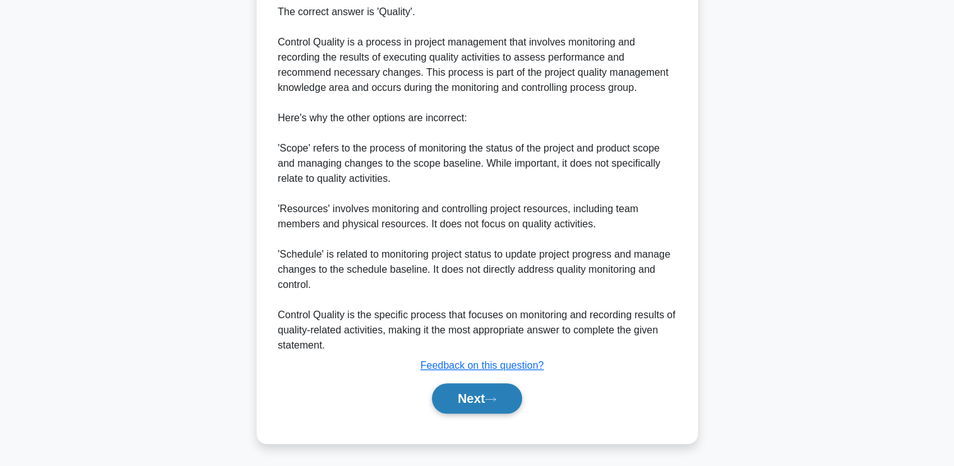
click at [479, 398] on button "Next" at bounding box center [477, 398] width 90 height 30
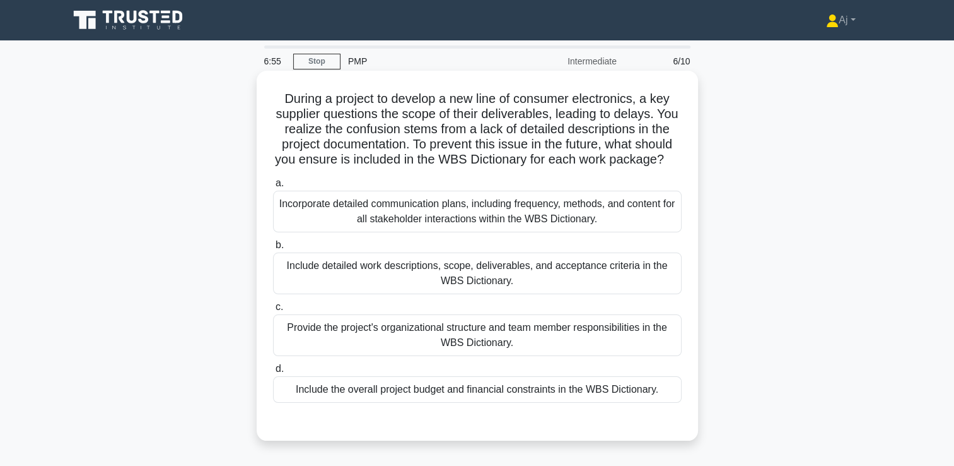
click at [444, 294] on div "Include detailed work descriptions, scope, deliverables, and acceptance criteri…" at bounding box center [477, 273] width 409 height 42
click at [273, 249] on input "b. Include detailed work descriptions, scope, deliverables, and acceptance crit…" at bounding box center [273, 245] width 0 height 8
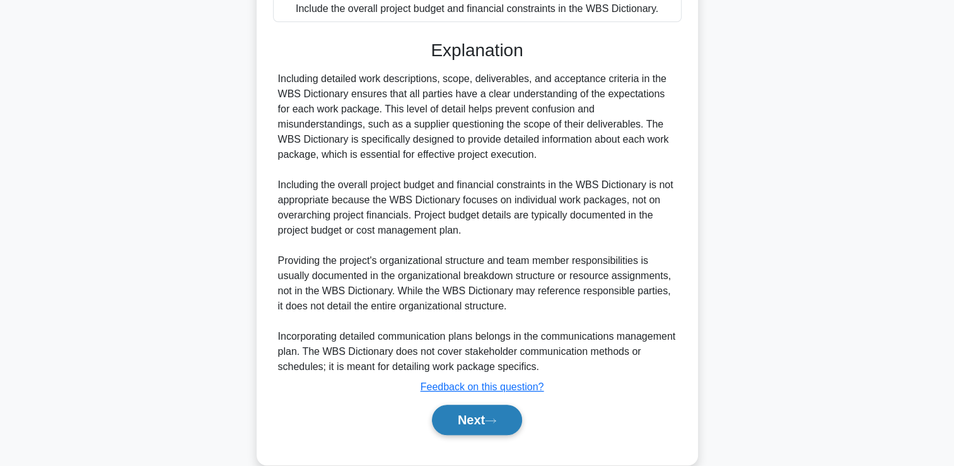
scroll to position [417, 0]
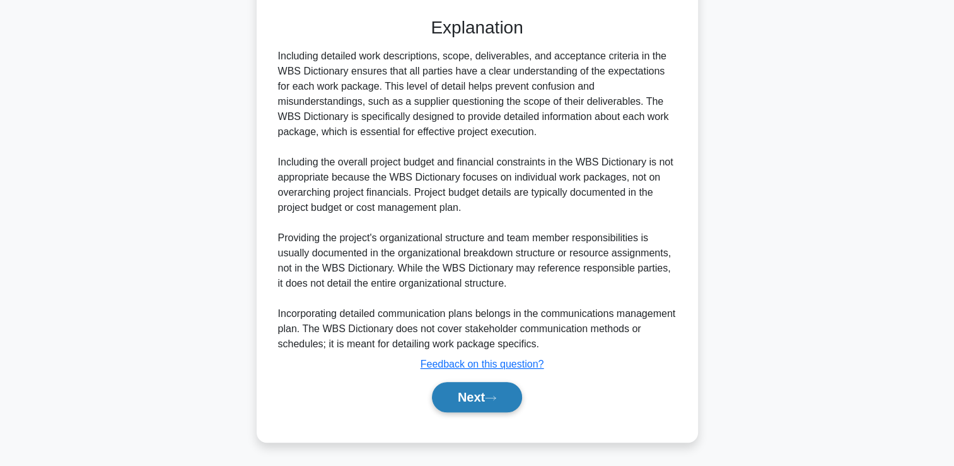
click at [486, 396] on button "Next" at bounding box center [477, 397] width 90 height 30
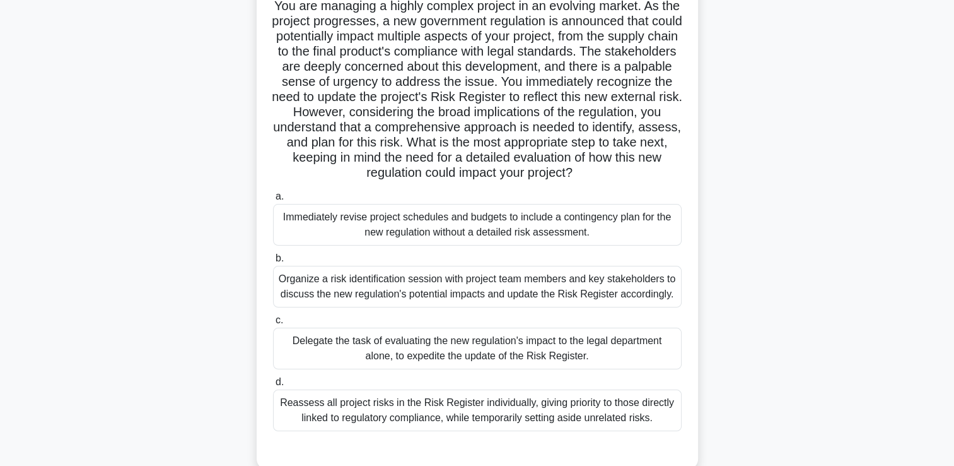
scroll to position [90, 0]
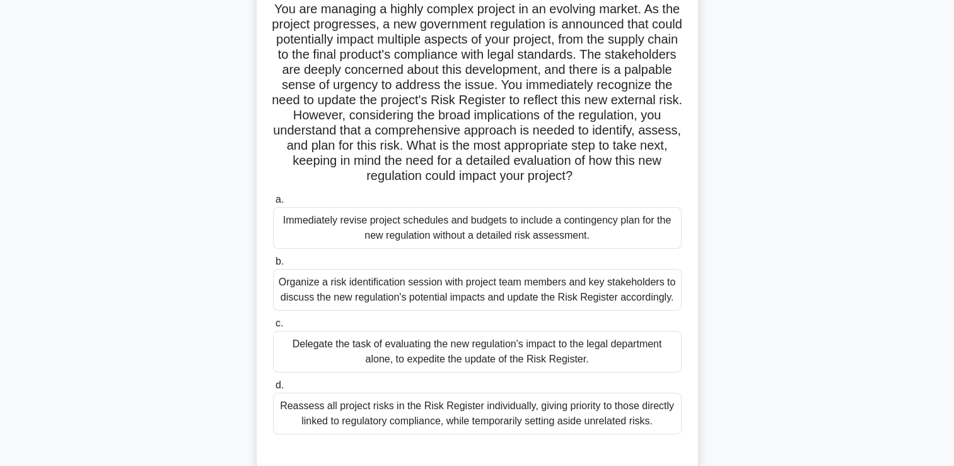
click at [406, 415] on div "Reassess all project risks in the Risk Register individually, giving priority t…" at bounding box center [477, 413] width 409 height 42
click at [273, 389] on input "d. Reassess all project risks in the Risk Register individually, giving priorit…" at bounding box center [273, 385] width 0 height 8
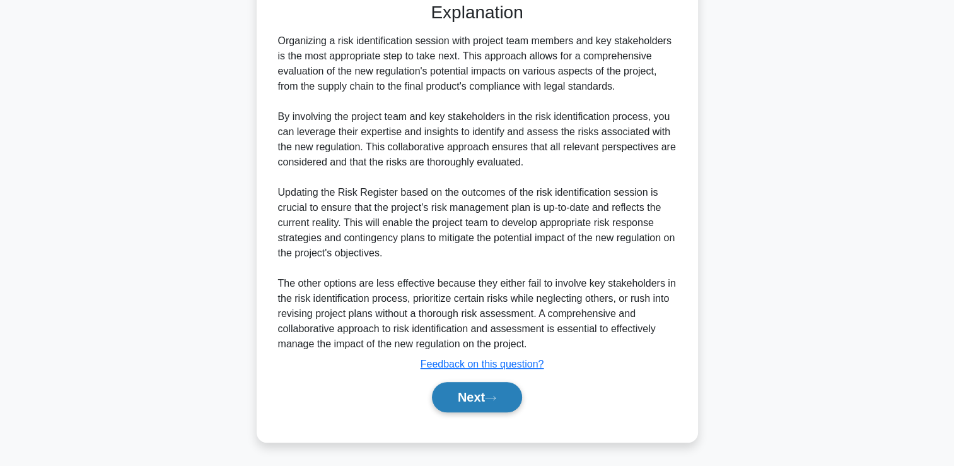
click at [492, 395] on icon at bounding box center [490, 397] width 11 height 7
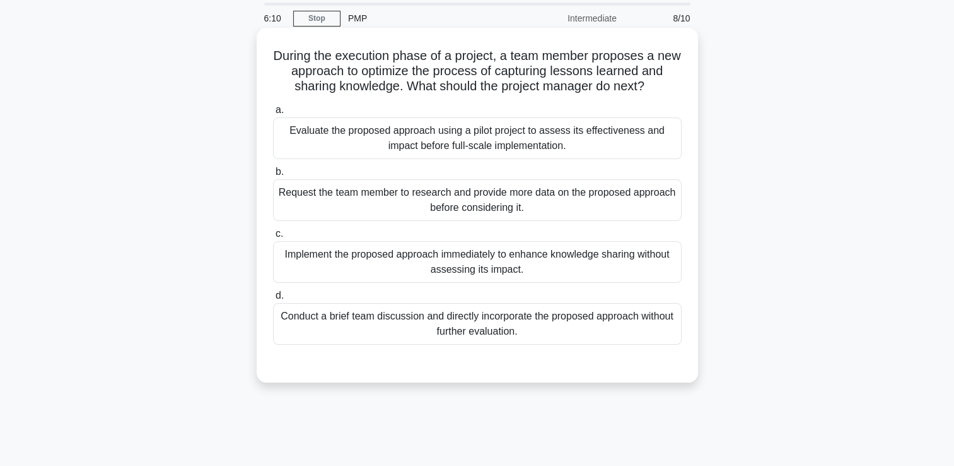
scroll to position [0, 0]
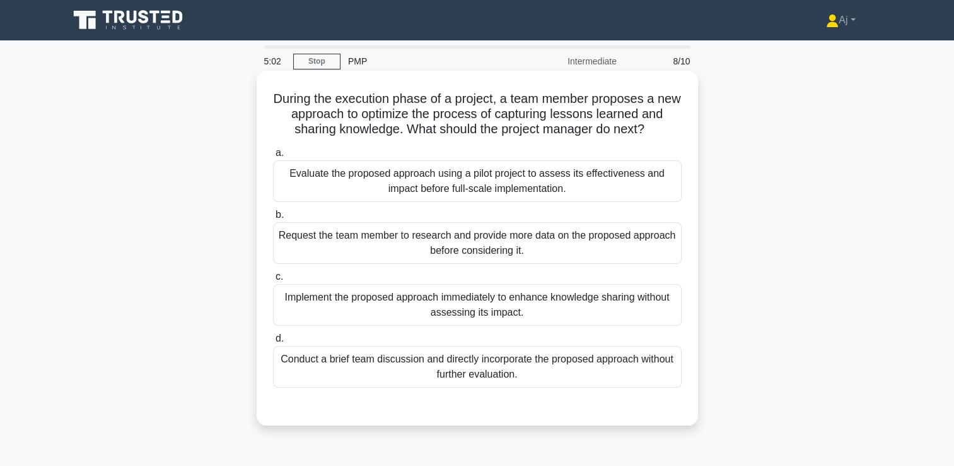
click at [594, 184] on div "Evaluate the proposed approach using a pilot project to assess its effectivenes…" at bounding box center [477, 181] width 409 height 42
click at [273, 157] on input "a. Evaluate the proposed approach using a pilot project to assess its effective…" at bounding box center [273, 153] width 0 height 8
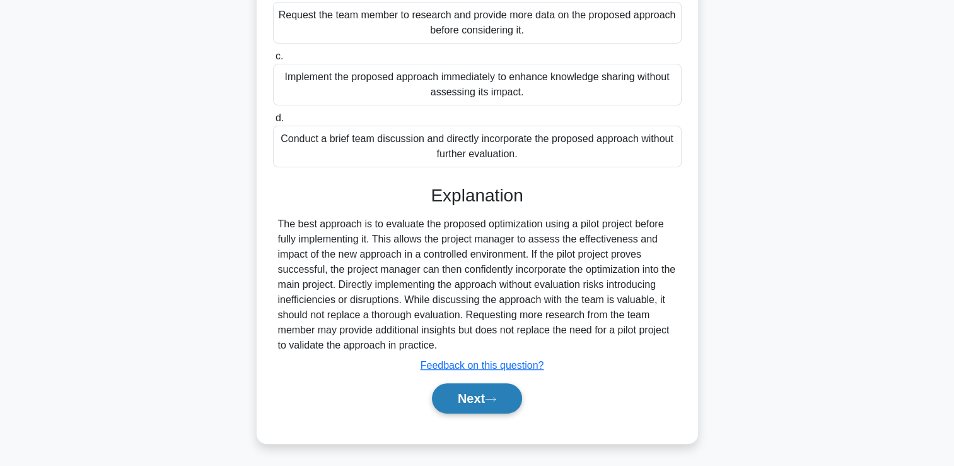
click at [469, 408] on button "Next" at bounding box center [477, 398] width 90 height 30
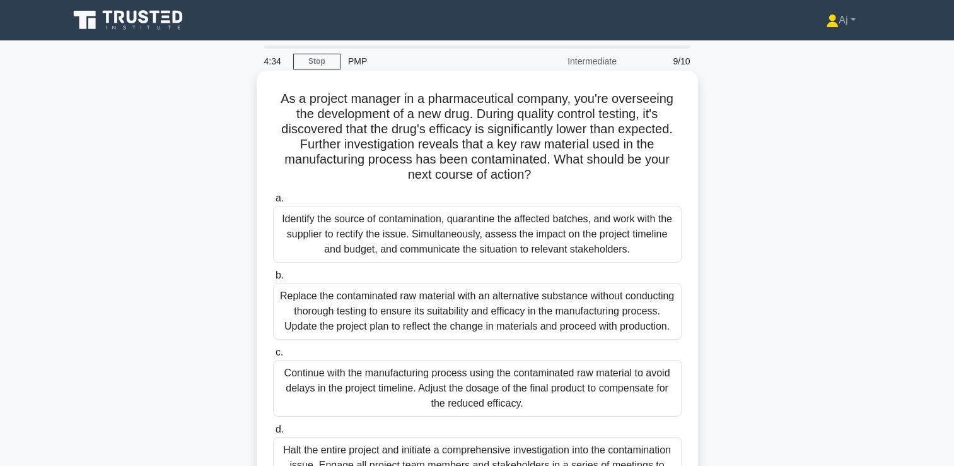
click at [375, 238] on div "Identify the source of contamination, quarantine the affected batches, and work…" at bounding box center [477, 234] width 409 height 57
click at [273, 202] on input "a. Identify the source of contamination, quarantine the affected batches, and w…" at bounding box center [273, 198] width 0 height 8
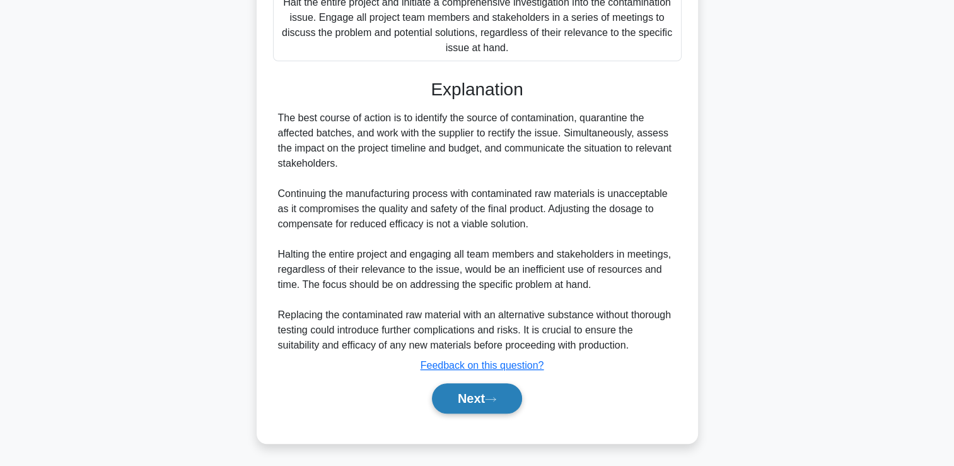
click at [496, 397] on icon at bounding box center [490, 399] width 11 height 7
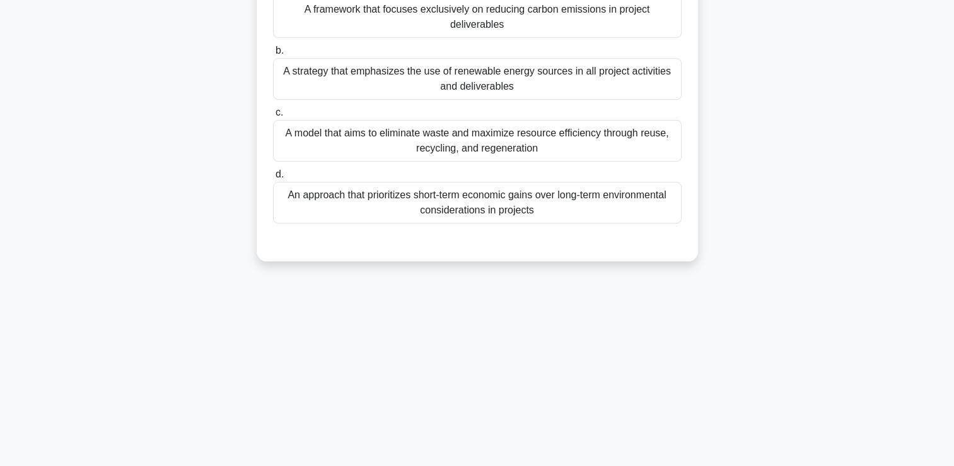
scroll to position [26, 0]
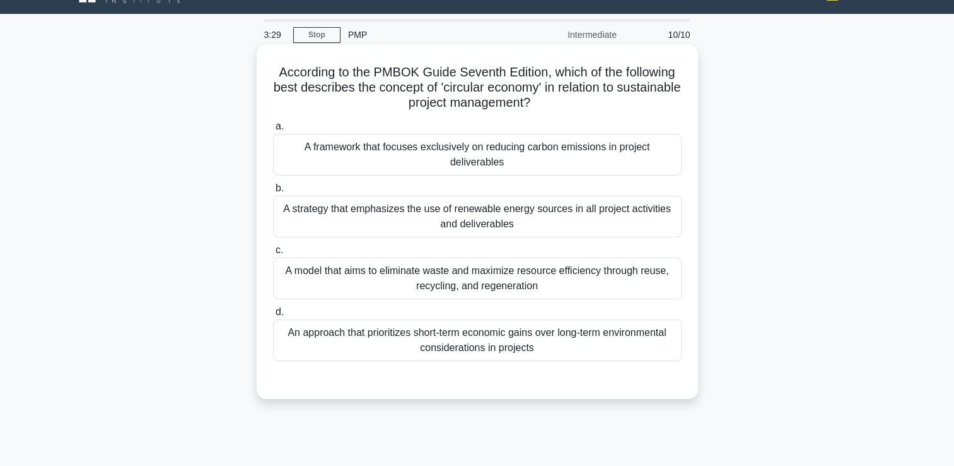
click at [491, 342] on div "An approach that prioritizes short-term economic gains over long-term environme…" at bounding box center [477, 340] width 409 height 42
click at [273, 316] on input "d. An approach that prioritizes short-term economic gains over long-term enviro…" at bounding box center [273, 312] width 0 height 8
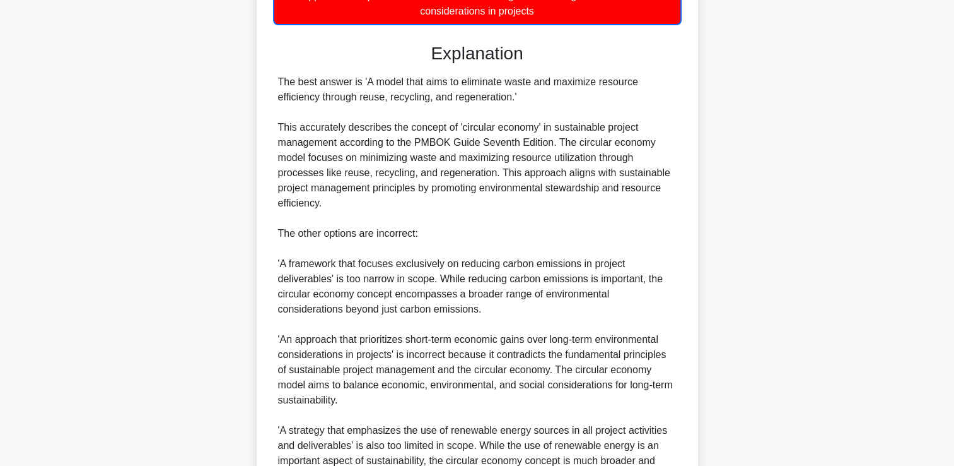
scroll to position [468, 0]
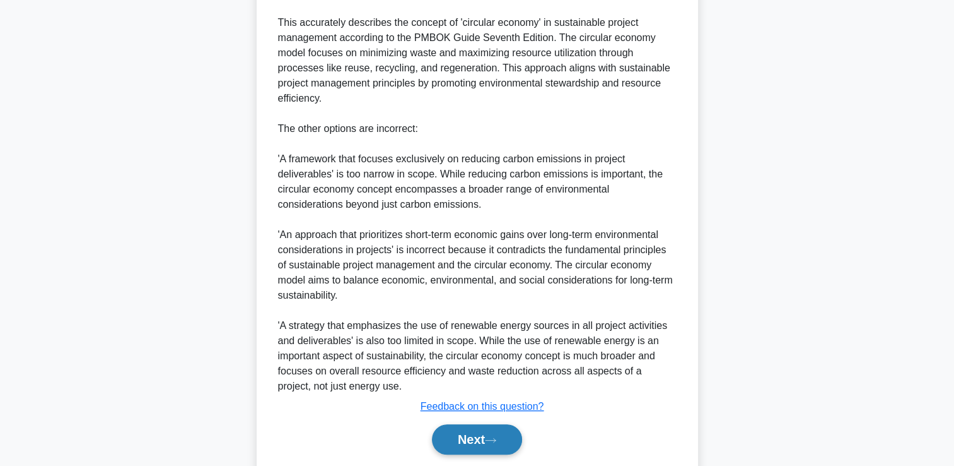
click at [481, 445] on button "Next" at bounding box center [477, 439] width 90 height 30
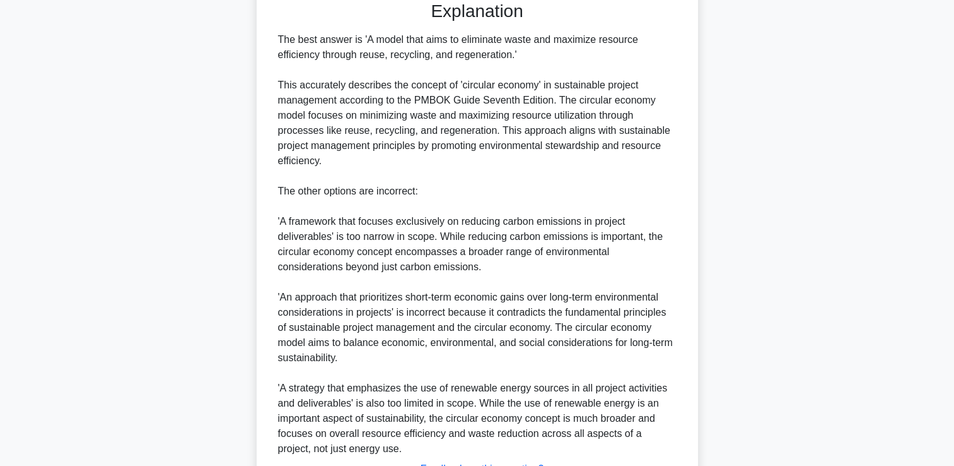
scroll to position [153, 0]
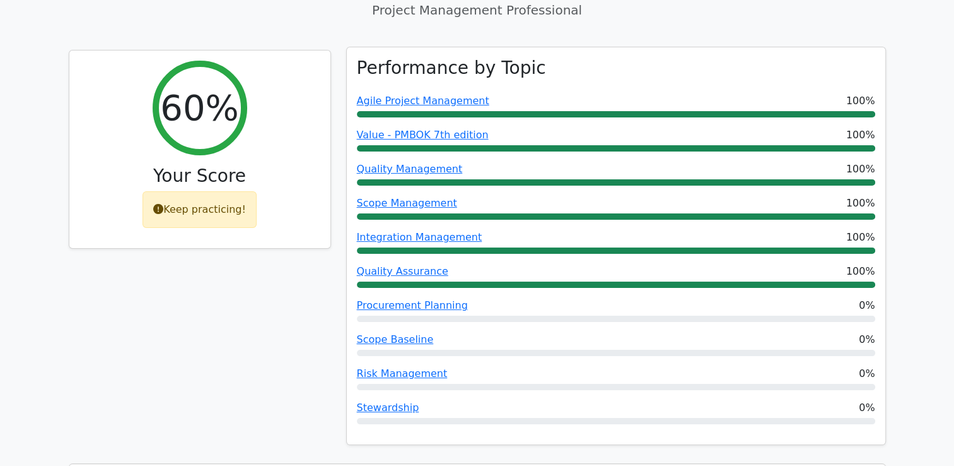
scroll to position [126, 0]
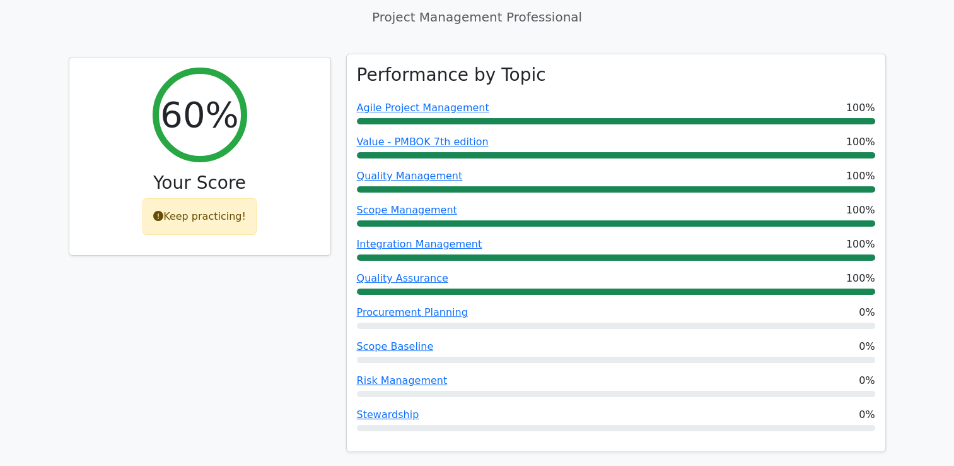
click at [477, 426] on div at bounding box center [616, 428] width 519 height 6
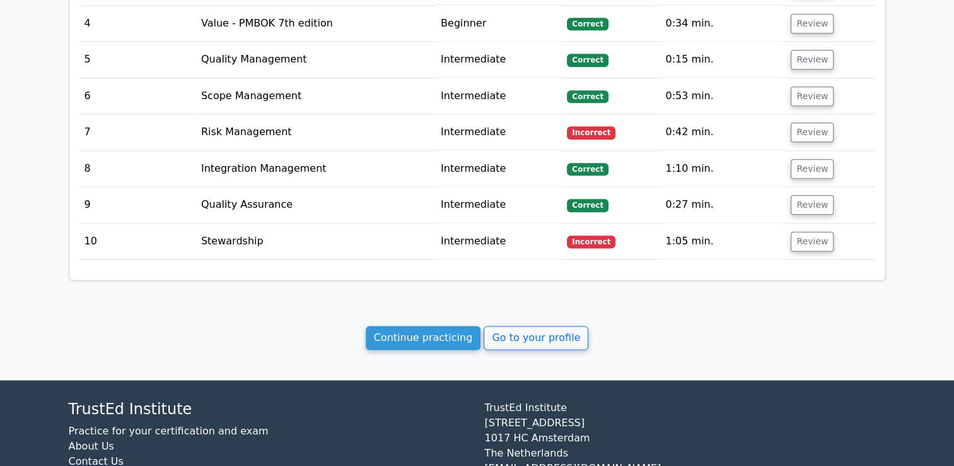
scroll to position [1573, 0]
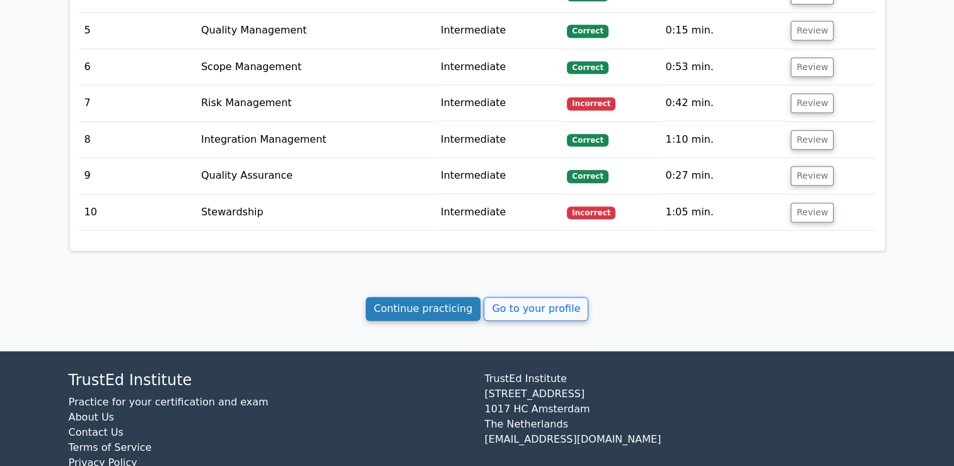
click at [441, 296] on link "Continue practicing" at bounding box center [423, 308] width 115 height 24
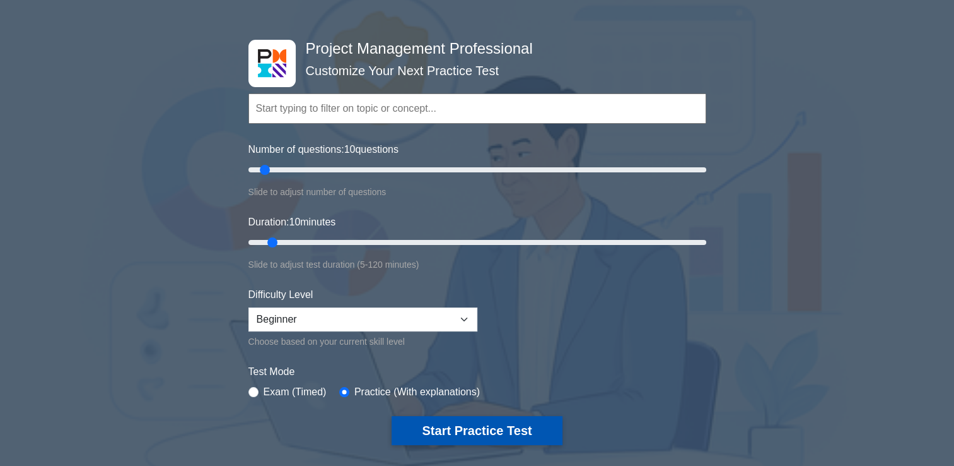
scroll to position [63, 0]
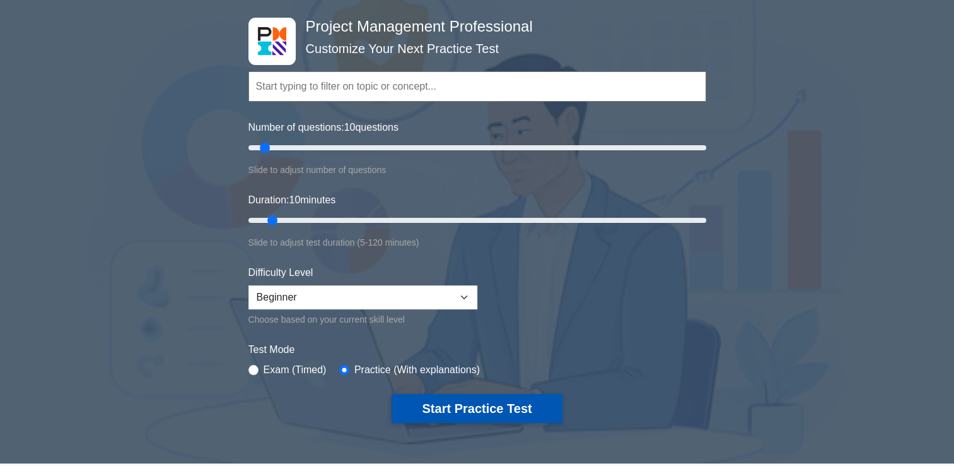
click at [447, 403] on button "Start Practice Test" at bounding box center [477, 408] width 170 height 29
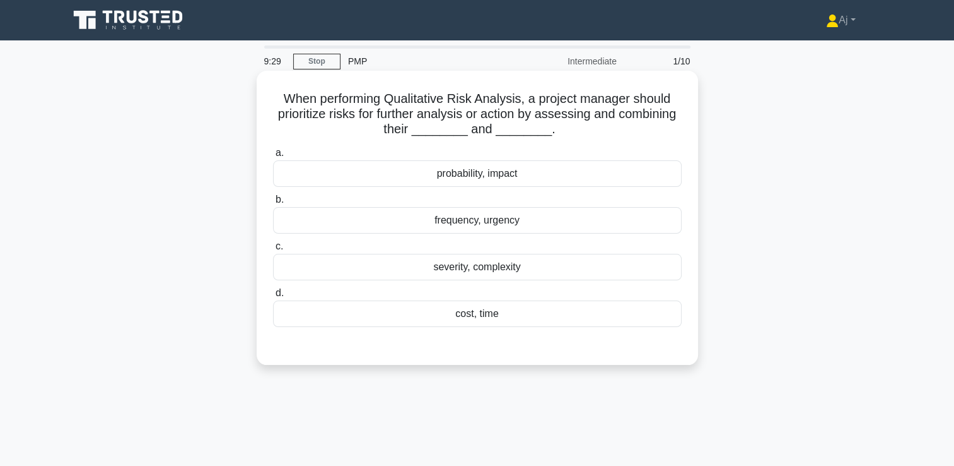
click at [465, 180] on div "probability, impact" at bounding box center [477, 173] width 409 height 26
click at [273, 157] on input "a. probability, impact" at bounding box center [273, 153] width 0 height 8
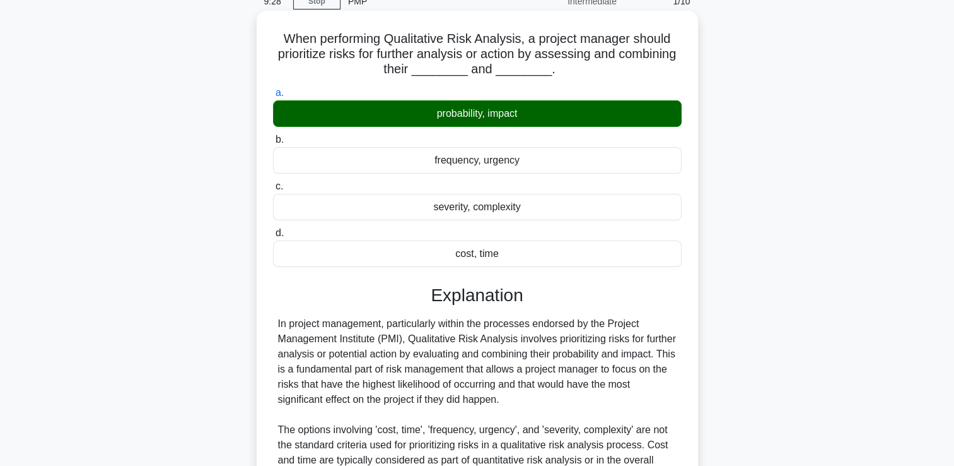
scroll to position [250, 0]
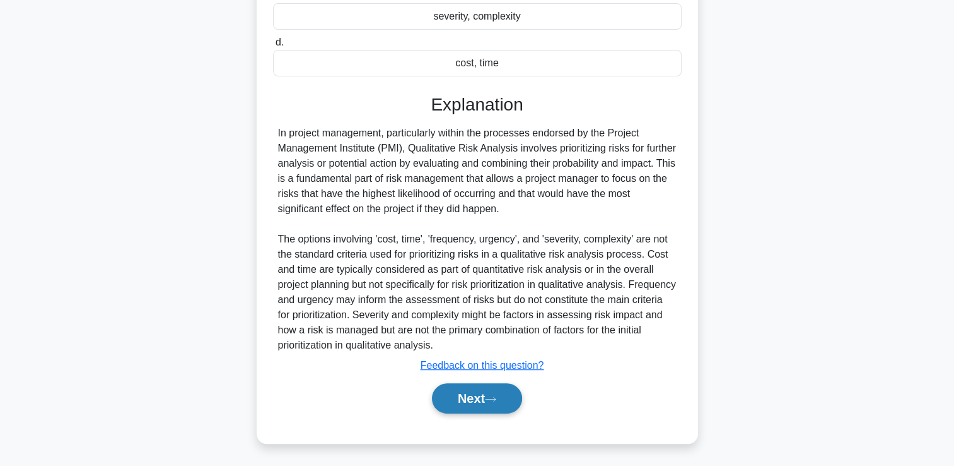
click at [474, 392] on button "Next" at bounding box center [477, 398] width 90 height 30
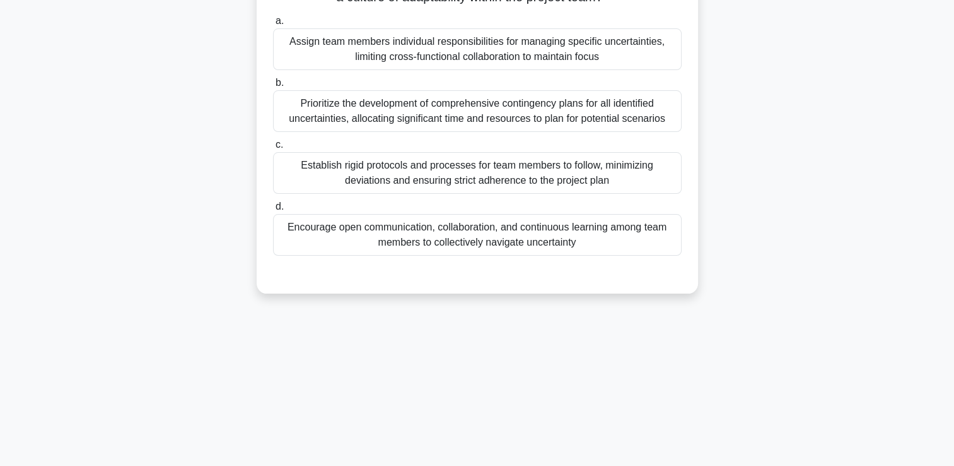
scroll to position [0, 0]
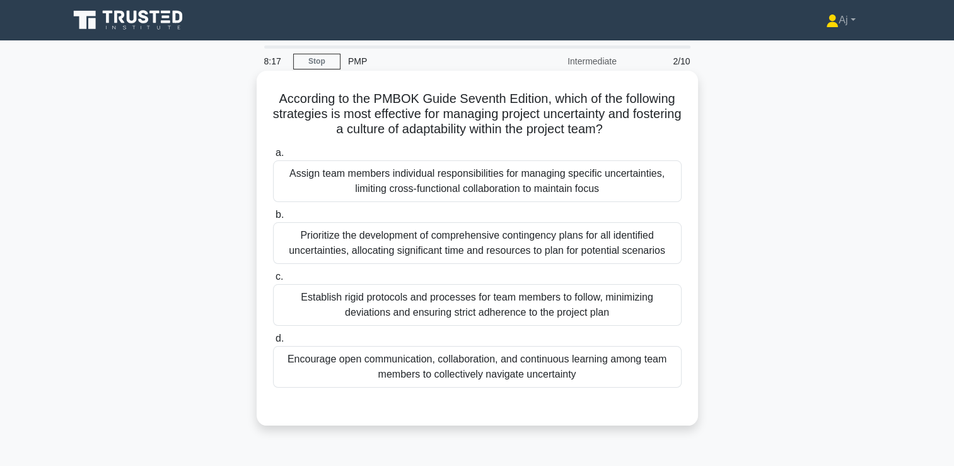
click at [557, 250] on div "Prioritize the development of comprehensive contingency plans for all identifie…" at bounding box center [477, 243] width 409 height 42
click at [273, 219] on input "b. Prioritize the development of comprehensive contingency plans for all identi…" at bounding box center [273, 215] width 0 height 8
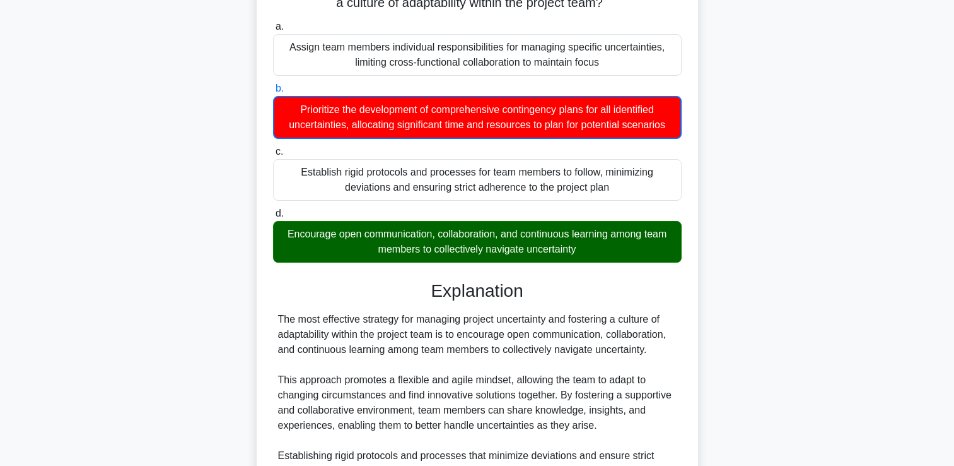
scroll to position [315, 0]
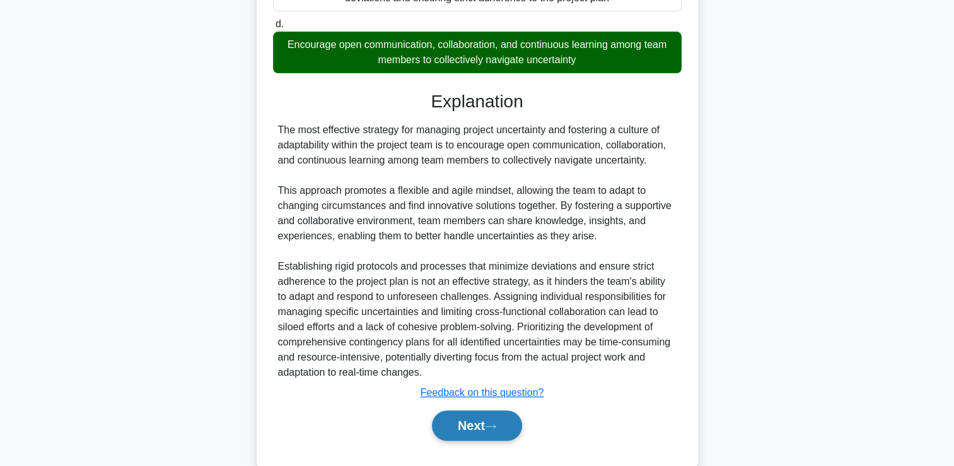
click at [469, 425] on button "Next" at bounding box center [477, 425] width 90 height 30
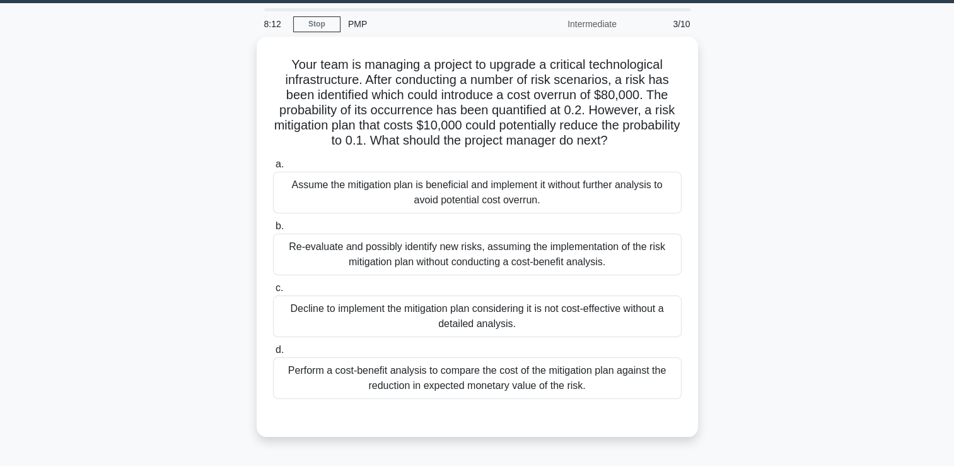
scroll to position [26, 0]
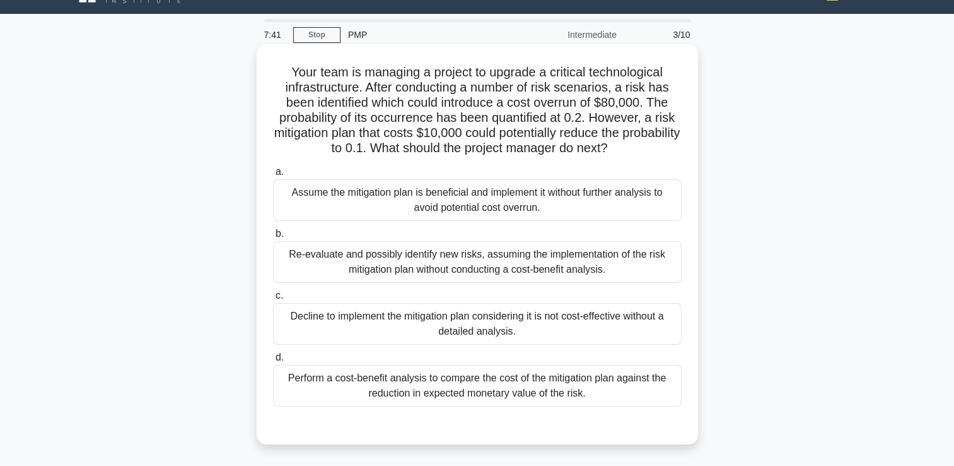
click at [475, 385] on div "Perform a cost-benefit analysis to compare the cost of the mitigation plan agai…" at bounding box center [477, 386] width 409 height 42
click at [273, 361] on input "d. Perform a cost-benefit analysis to compare the cost of the mitigation plan a…" at bounding box center [273, 357] width 0 height 8
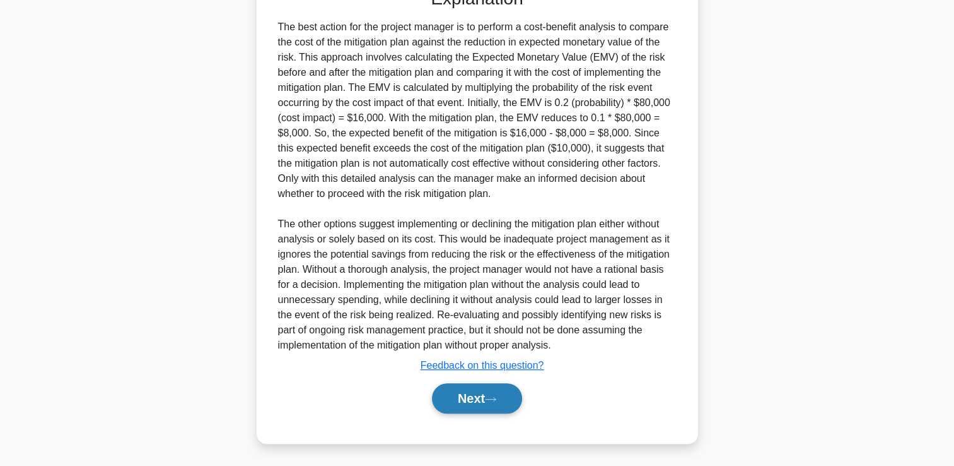
click at [476, 397] on button "Next" at bounding box center [477, 398] width 90 height 30
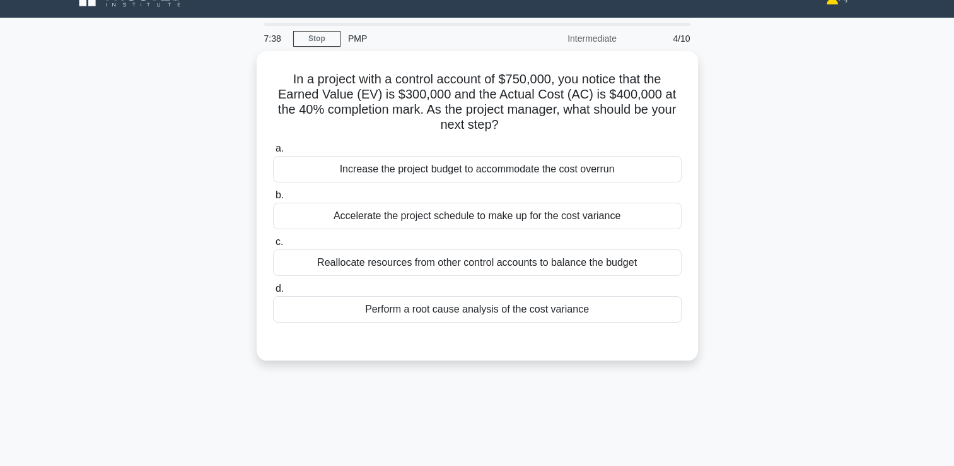
scroll to position [0, 0]
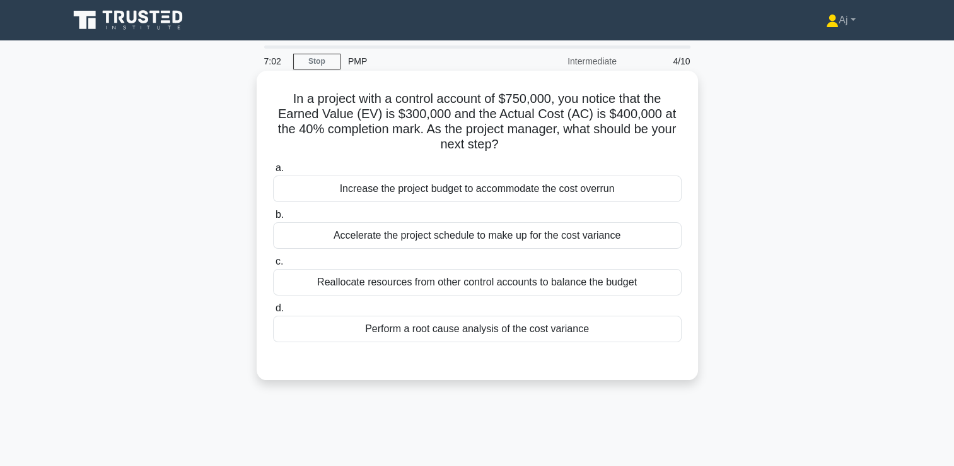
click at [555, 332] on div "Perform a root cause analysis of the cost variance" at bounding box center [477, 328] width 409 height 26
click at [273, 312] on input "d. Perform a root cause analysis of the cost variance" at bounding box center [273, 308] width 0 height 8
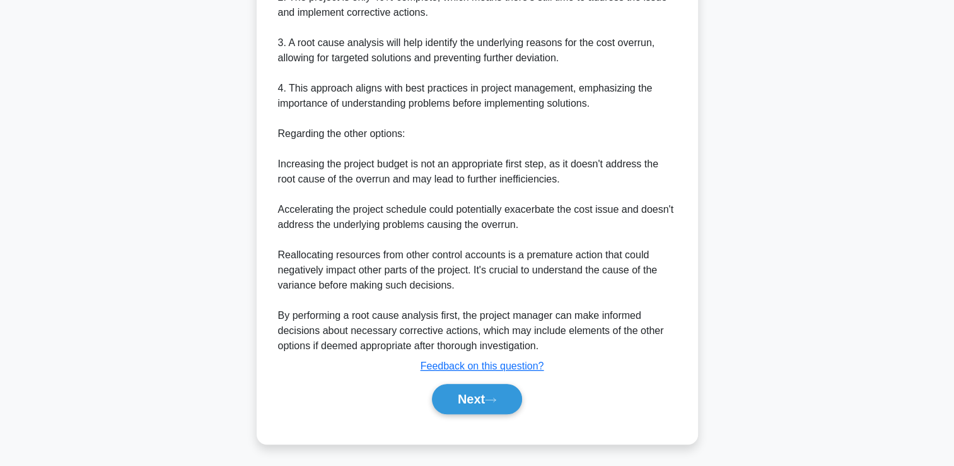
scroll to position [523, 0]
click at [476, 393] on button "Next" at bounding box center [477, 398] width 90 height 30
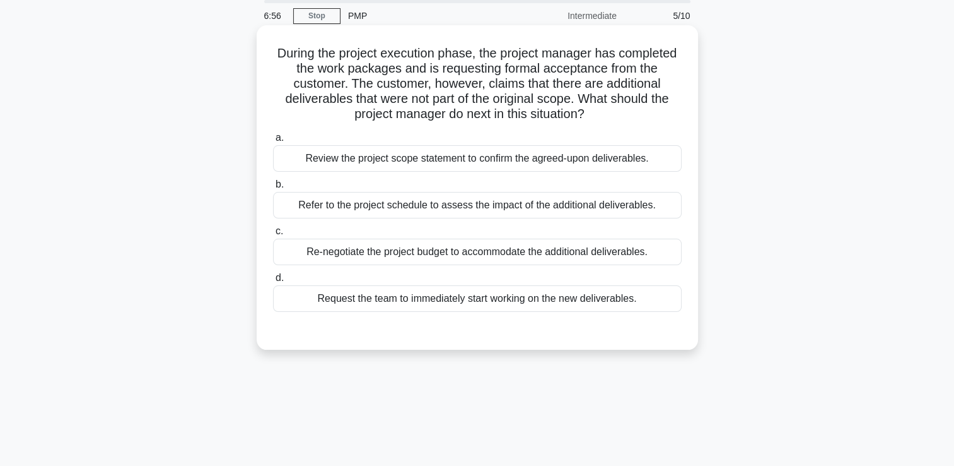
scroll to position [26, 0]
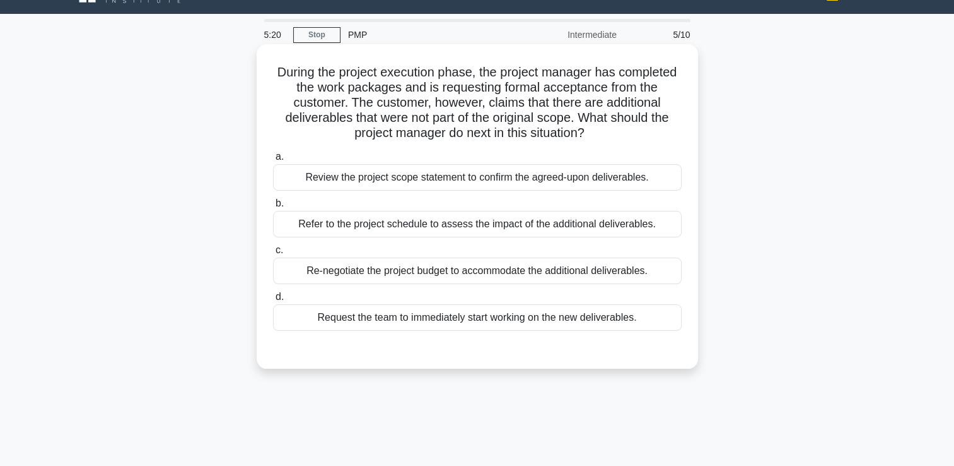
click at [495, 178] on div "Review the project scope statement to confirm the agreed-upon deliverables." at bounding box center [477, 177] width 409 height 26
click at [273, 161] on input "a. Review the project scope statement to confirm the agreed-upon deliverables." at bounding box center [273, 157] width 0 height 8
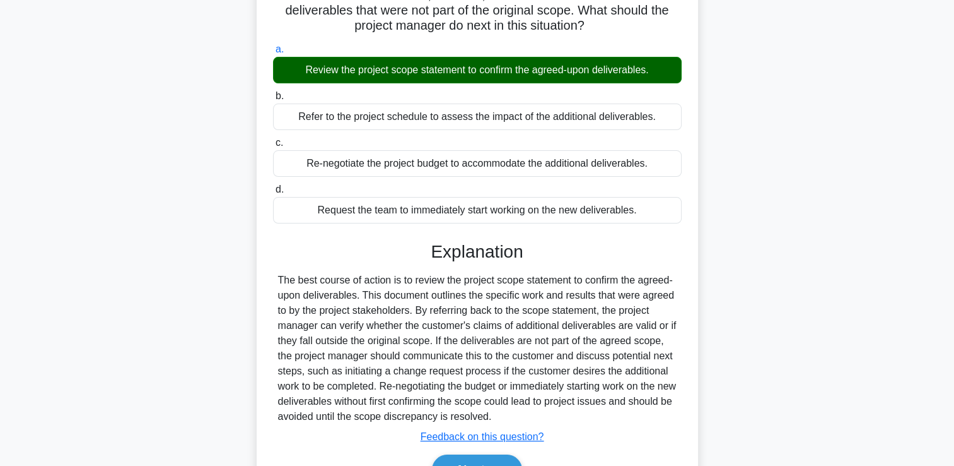
scroll to position [216, 0]
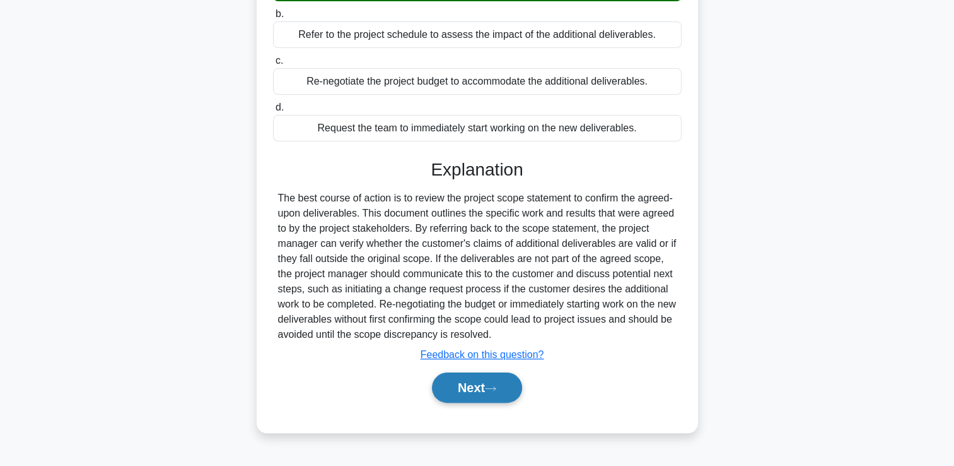
click at [489, 383] on button "Next" at bounding box center [477, 387] width 90 height 30
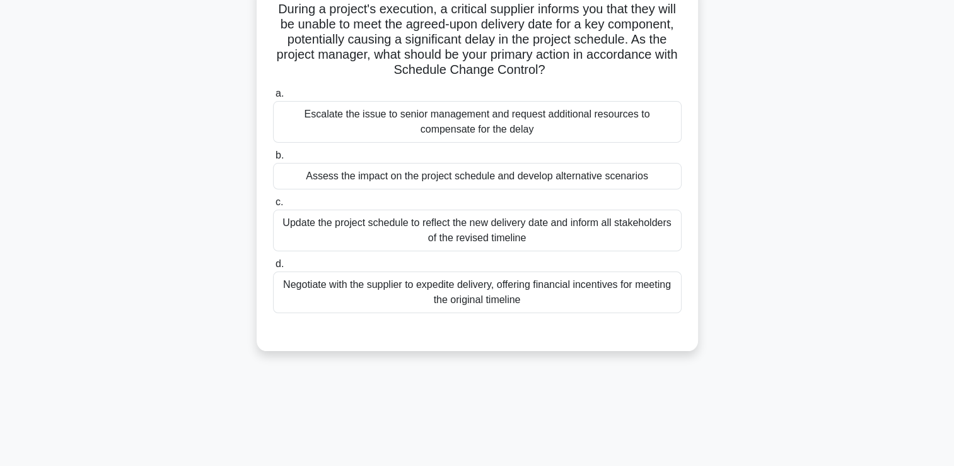
scroll to position [26, 0]
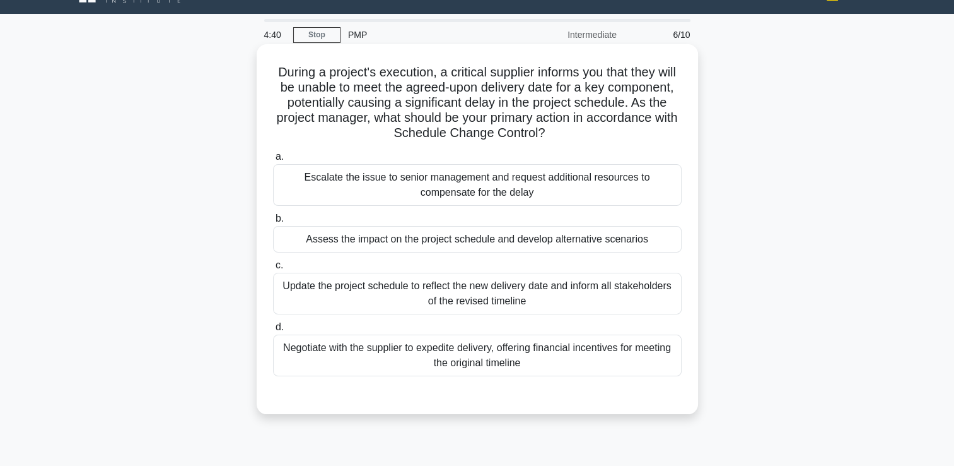
click at [565, 296] on div "Update the project schedule to reflect the new delivery date and inform all sta…" at bounding box center [477, 294] width 409 height 42
click at [273, 269] on input "c. Update the project schedule to reflect the new delivery date and inform all …" at bounding box center [273, 265] width 0 height 8
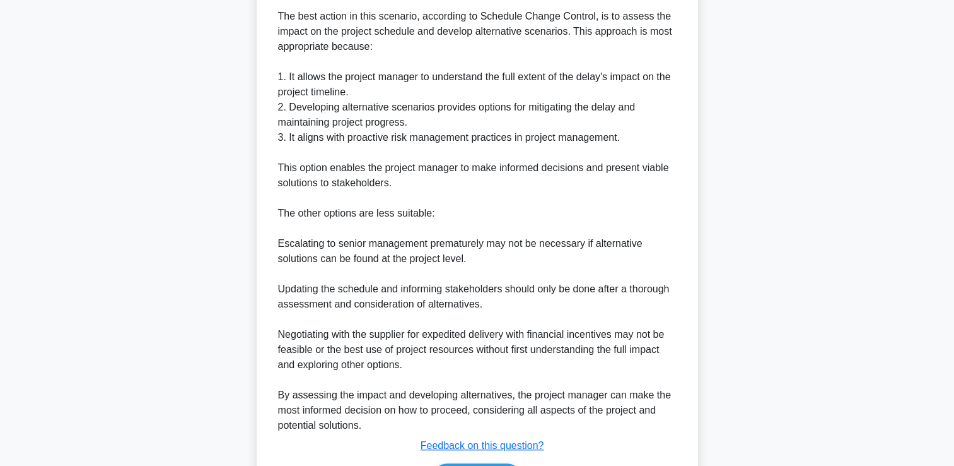
scroll to position [524, 0]
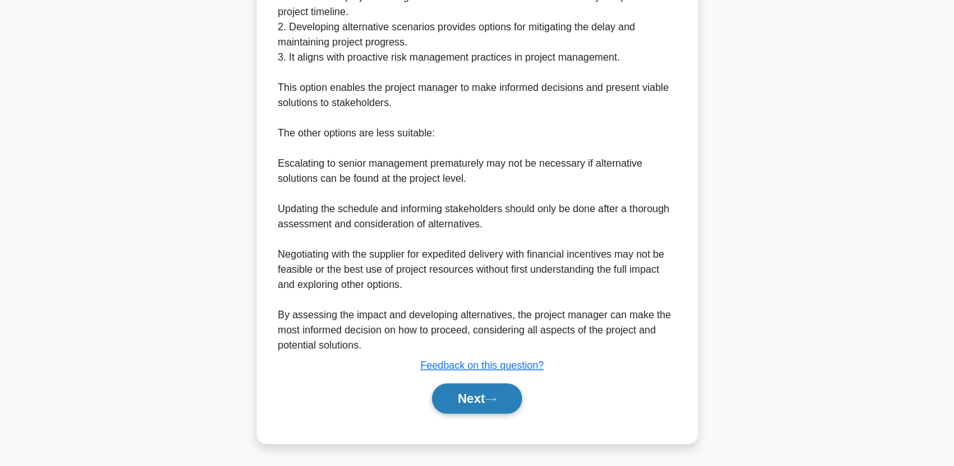
click at [496, 400] on icon at bounding box center [490, 399] width 11 height 7
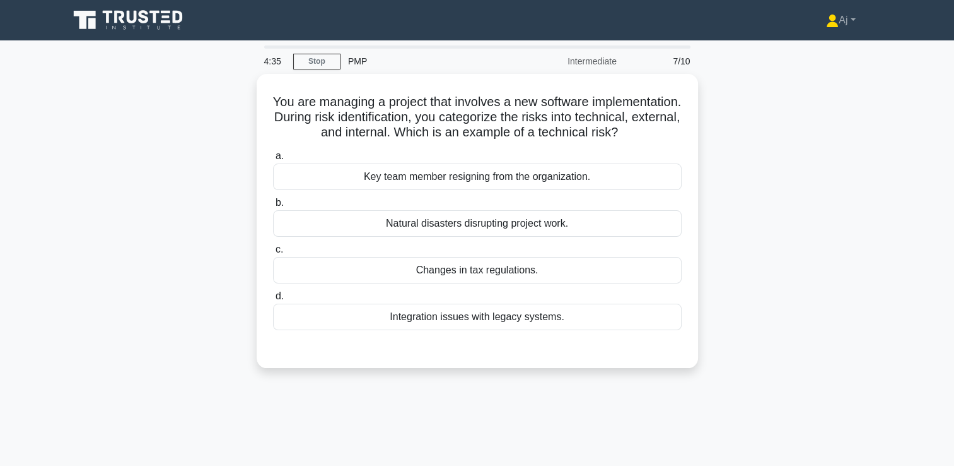
scroll to position [0, 0]
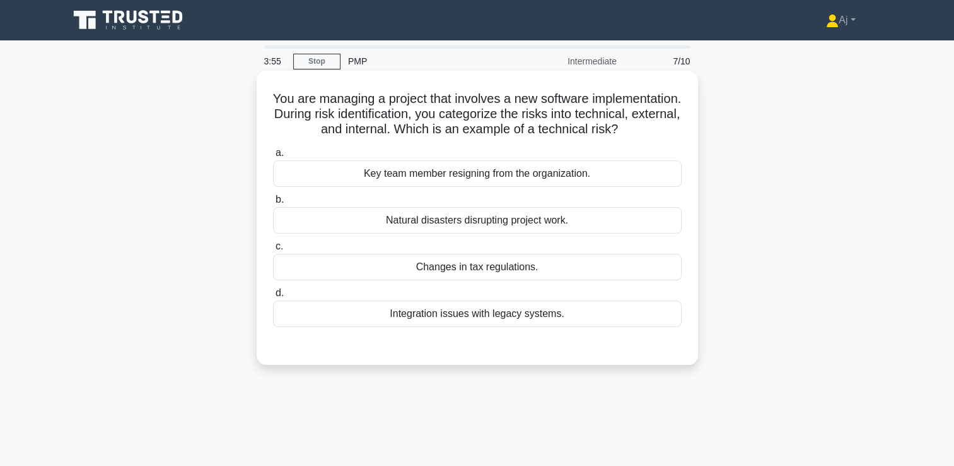
click at [565, 327] on div "Integration issues with legacy systems." at bounding box center [477, 313] width 409 height 26
click at [273, 297] on input "d. Integration issues with legacy systems." at bounding box center [273, 293] width 0 height 8
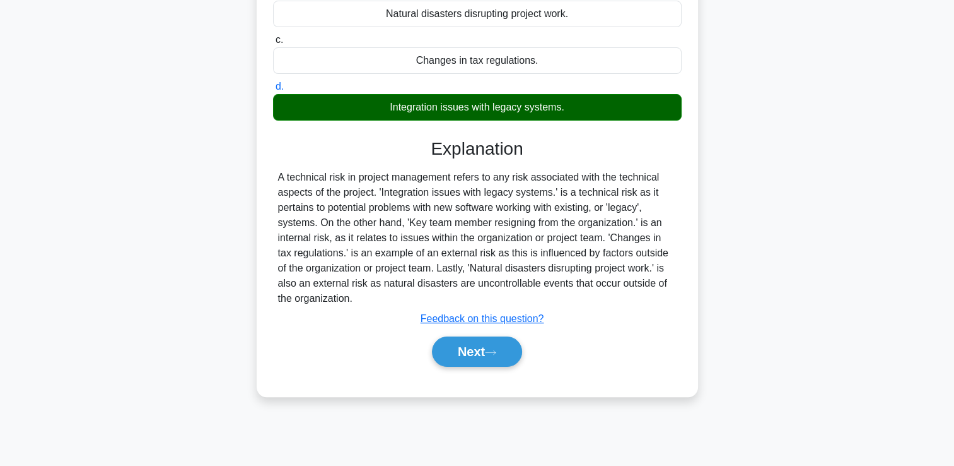
scroll to position [216, 0]
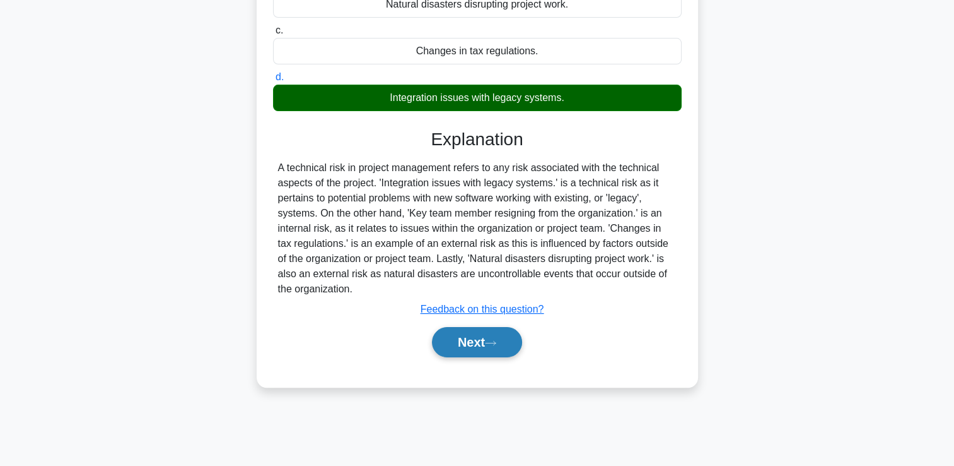
click at [476, 357] on button "Next" at bounding box center [477, 342] width 90 height 30
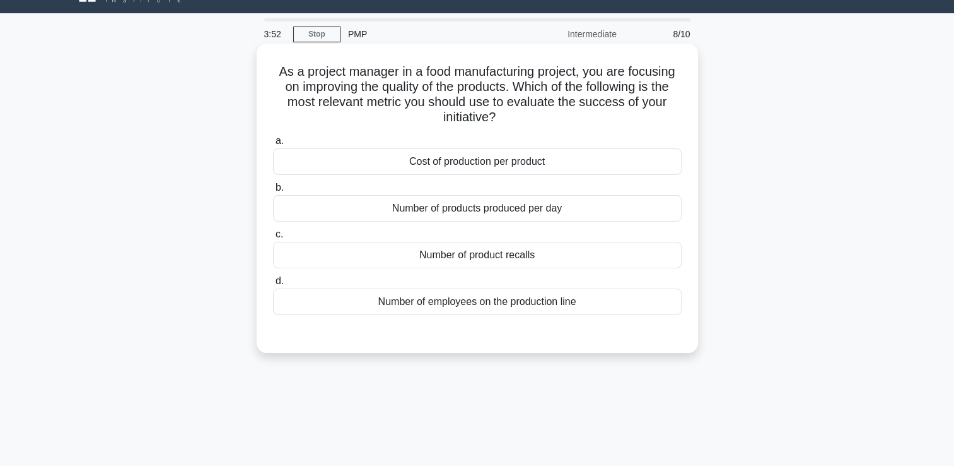
scroll to position [26, 0]
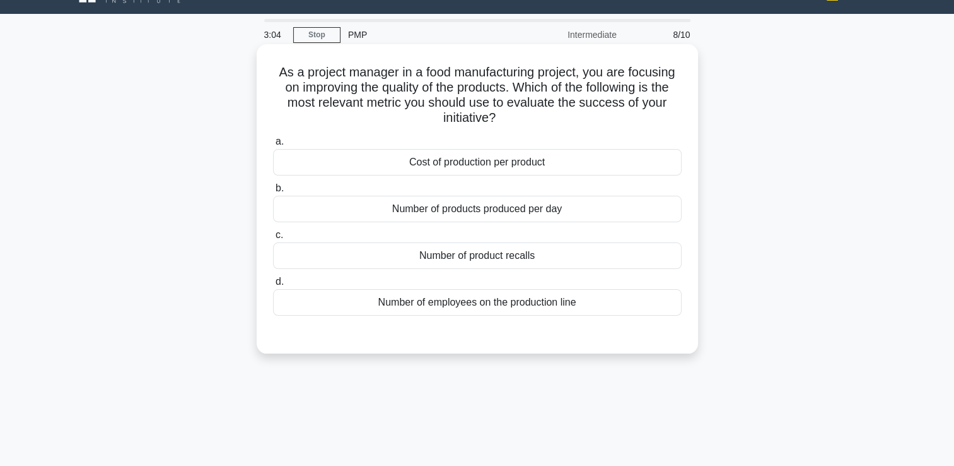
click at [536, 260] on div "Number of product recalls" at bounding box center [477, 255] width 409 height 26
click at [273, 239] on input "c. Number of product recalls" at bounding box center [273, 235] width 0 height 8
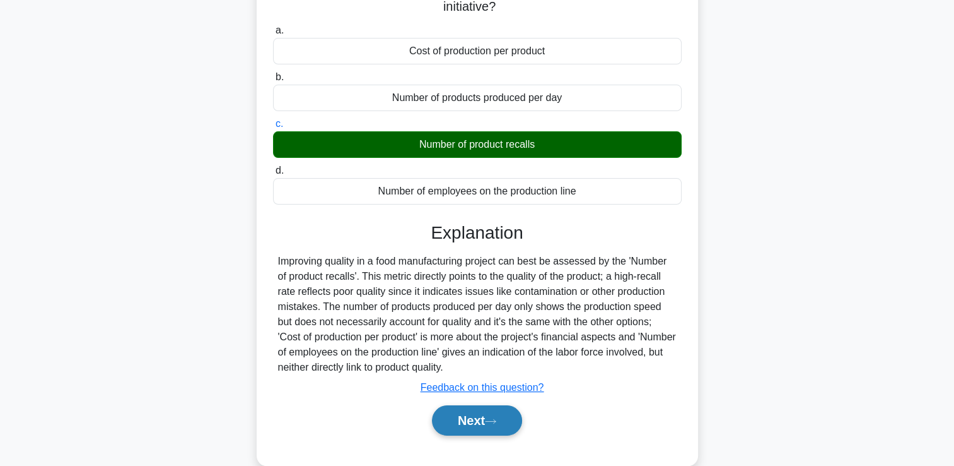
scroll to position [216, 0]
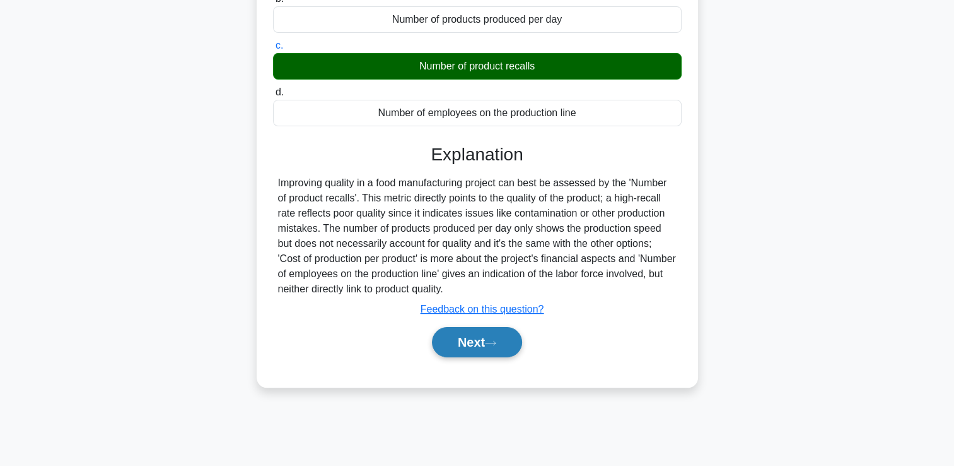
click at [486, 337] on button "Next" at bounding box center [477, 342] width 90 height 30
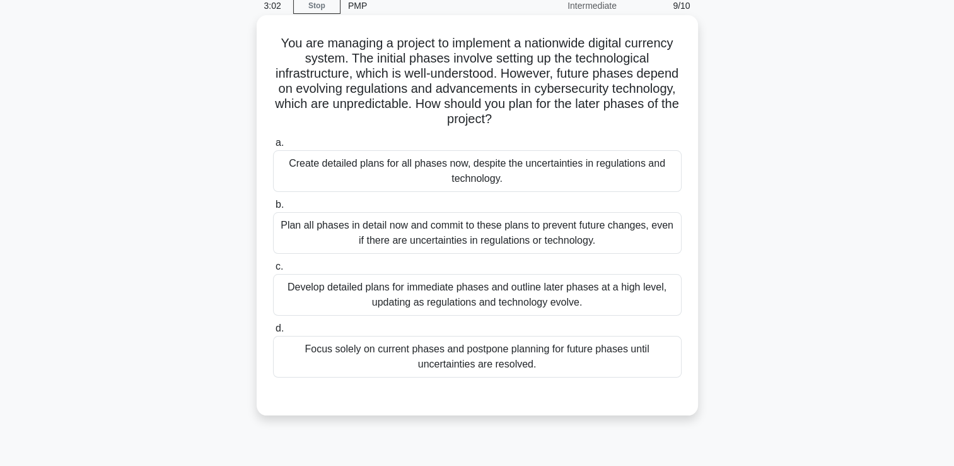
scroll to position [26, 0]
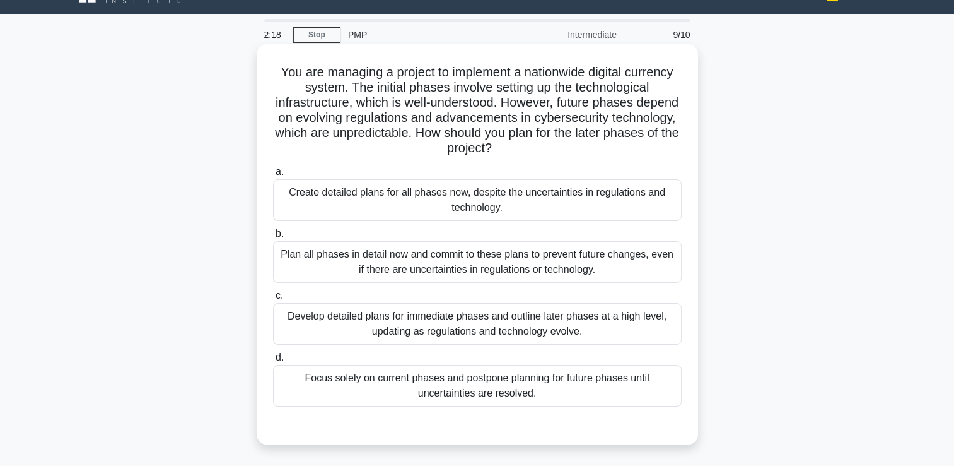
click at [522, 322] on div "Develop detailed plans for immediate phases and outline later phases at a high …" at bounding box center [477, 324] width 409 height 42
click at [273, 300] on input "c. Develop detailed plans for immediate phases and outline later phases at a hi…" at bounding box center [273, 295] width 0 height 8
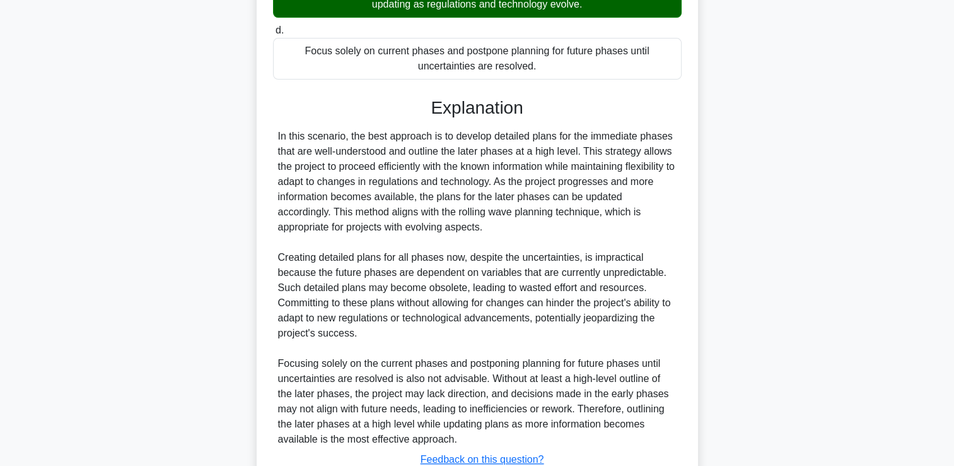
scroll to position [447, 0]
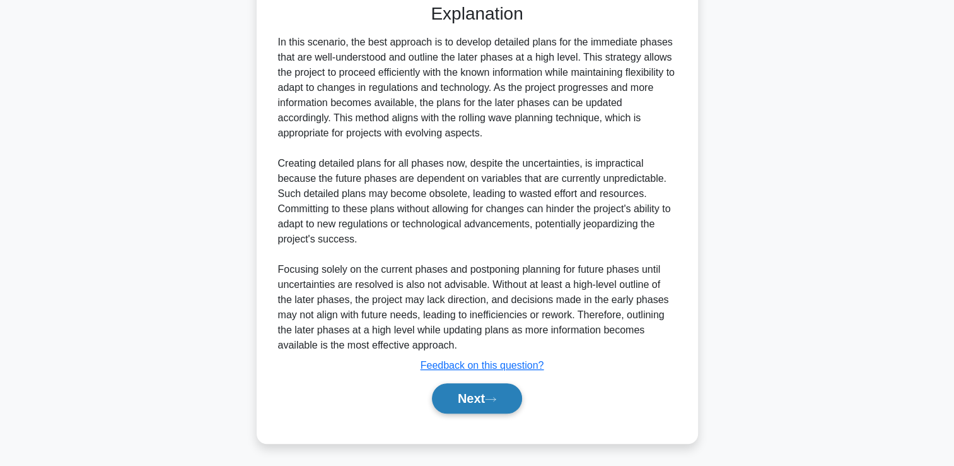
click at [478, 399] on button "Next" at bounding box center [477, 398] width 90 height 30
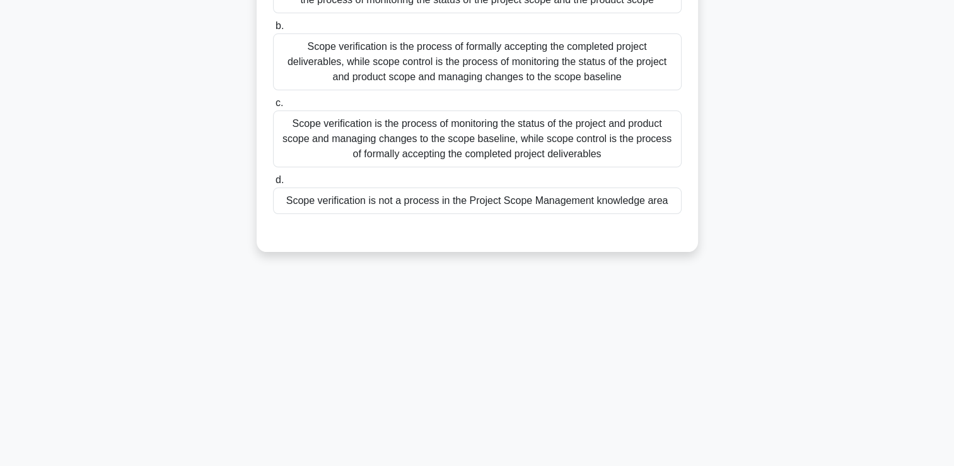
scroll to position [0, 0]
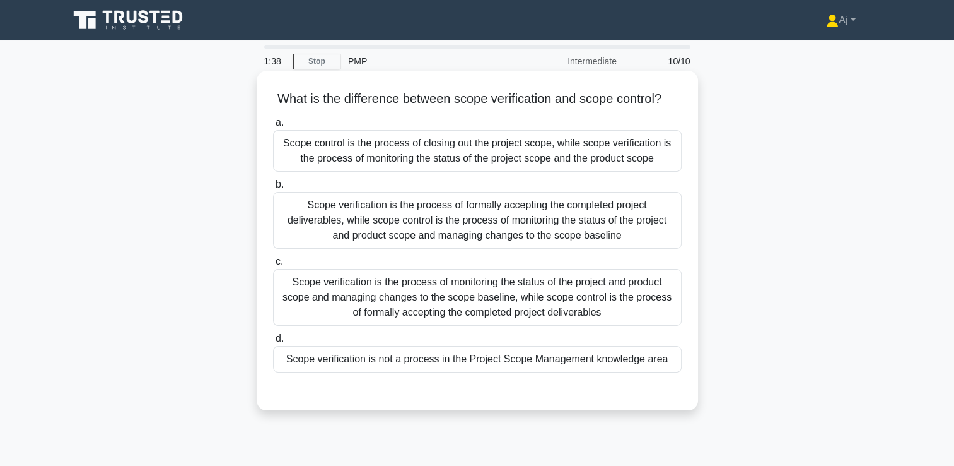
click at [397, 324] on div "Scope verification is the process of monitoring the status of the project and p…" at bounding box center [477, 297] width 409 height 57
click at [273, 266] on input "c. Scope verification is the process of monitoring the status of the project an…" at bounding box center [273, 261] width 0 height 8
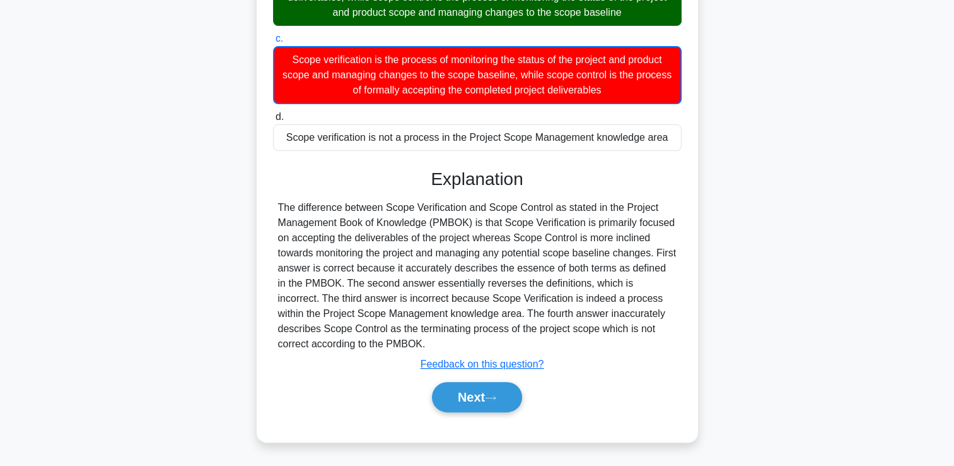
scroll to position [237, 0]
click at [492, 392] on button "Next" at bounding box center [477, 397] width 90 height 30
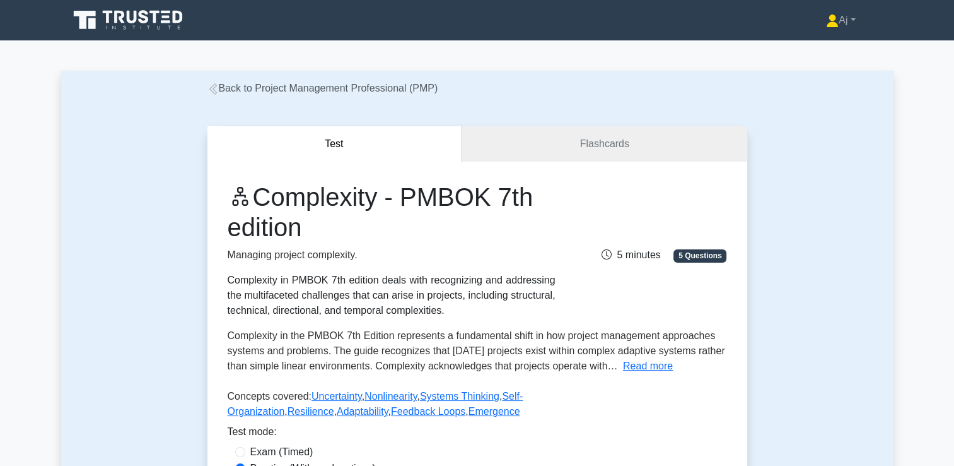
click at [283, 90] on link "Back to Project Management Professional (PMP)" at bounding box center [323, 88] width 231 height 11
